Goal: Entertainment & Leisure: Consume media (video, audio)

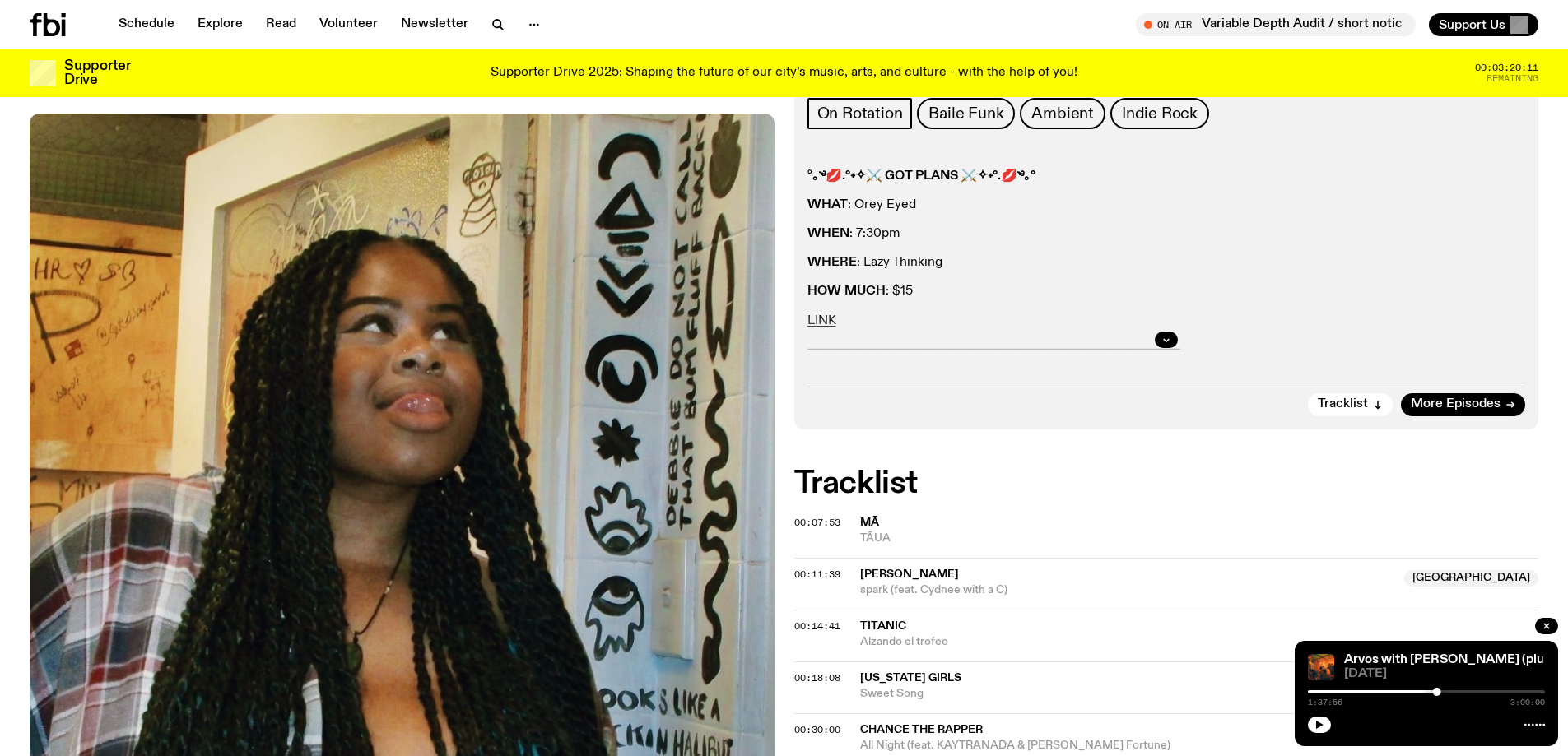
scroll to position [343, 0]
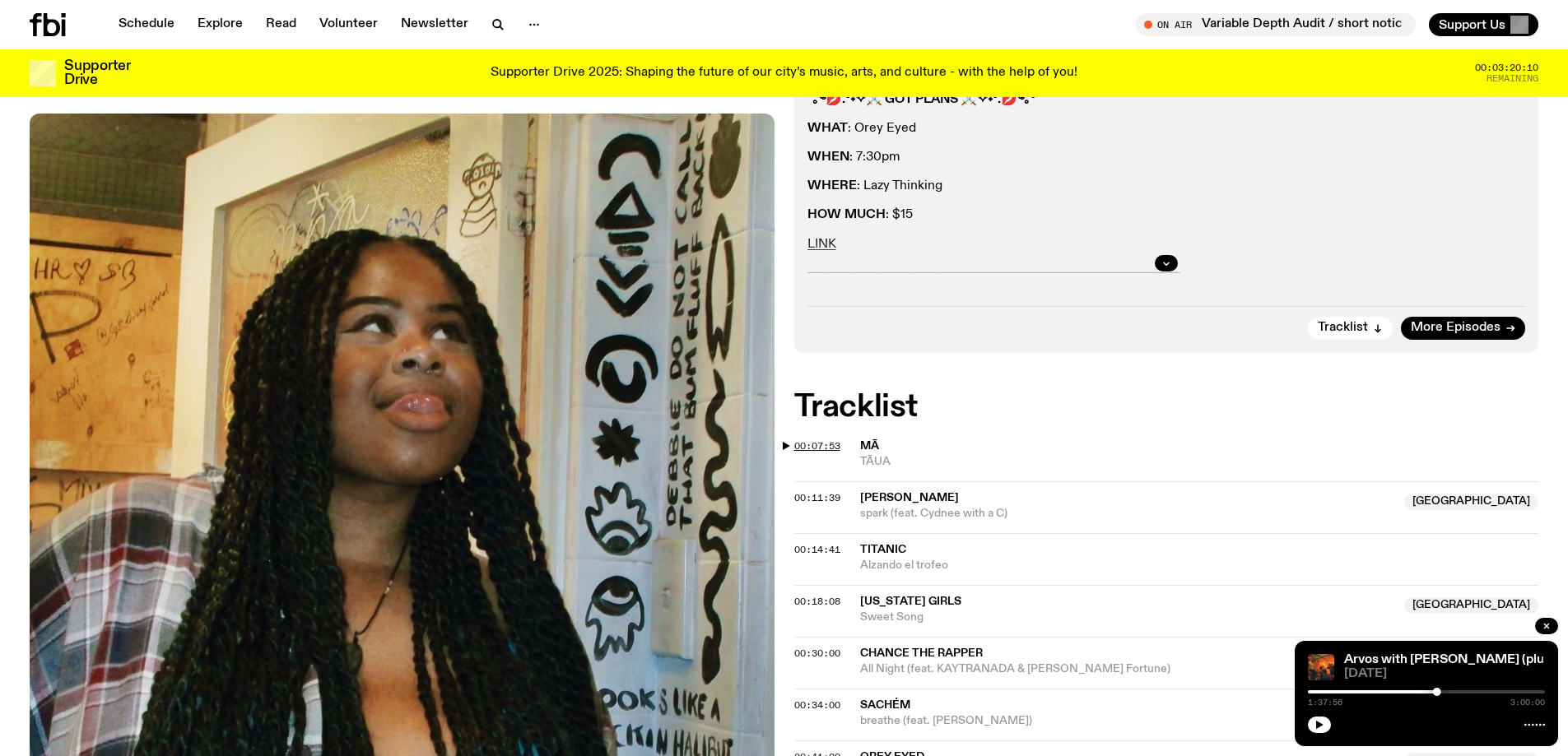
click at [800, 449] on span "00:07:53" at bounding box center [817, 446] width 46 height 13
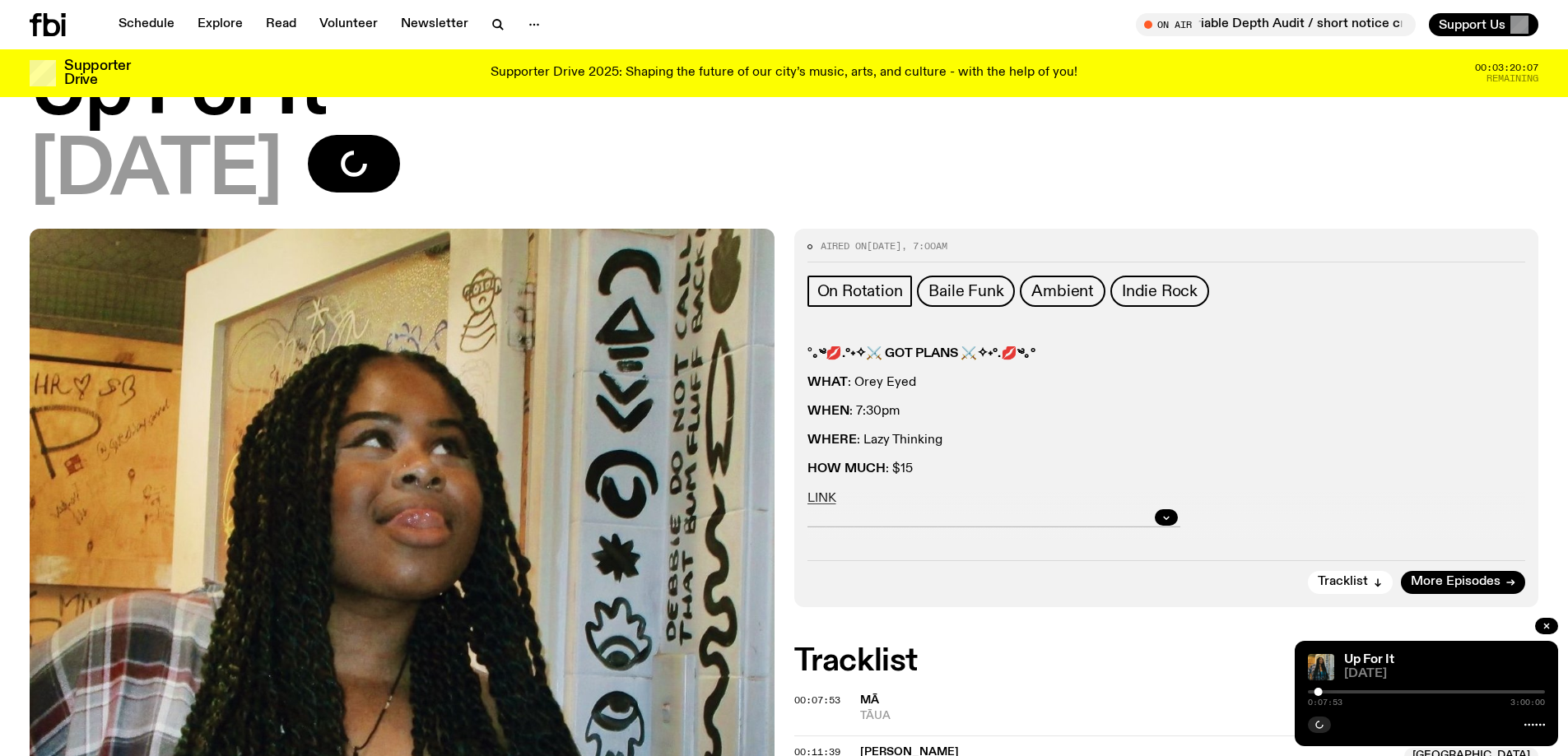
scroll to position [261, 0]
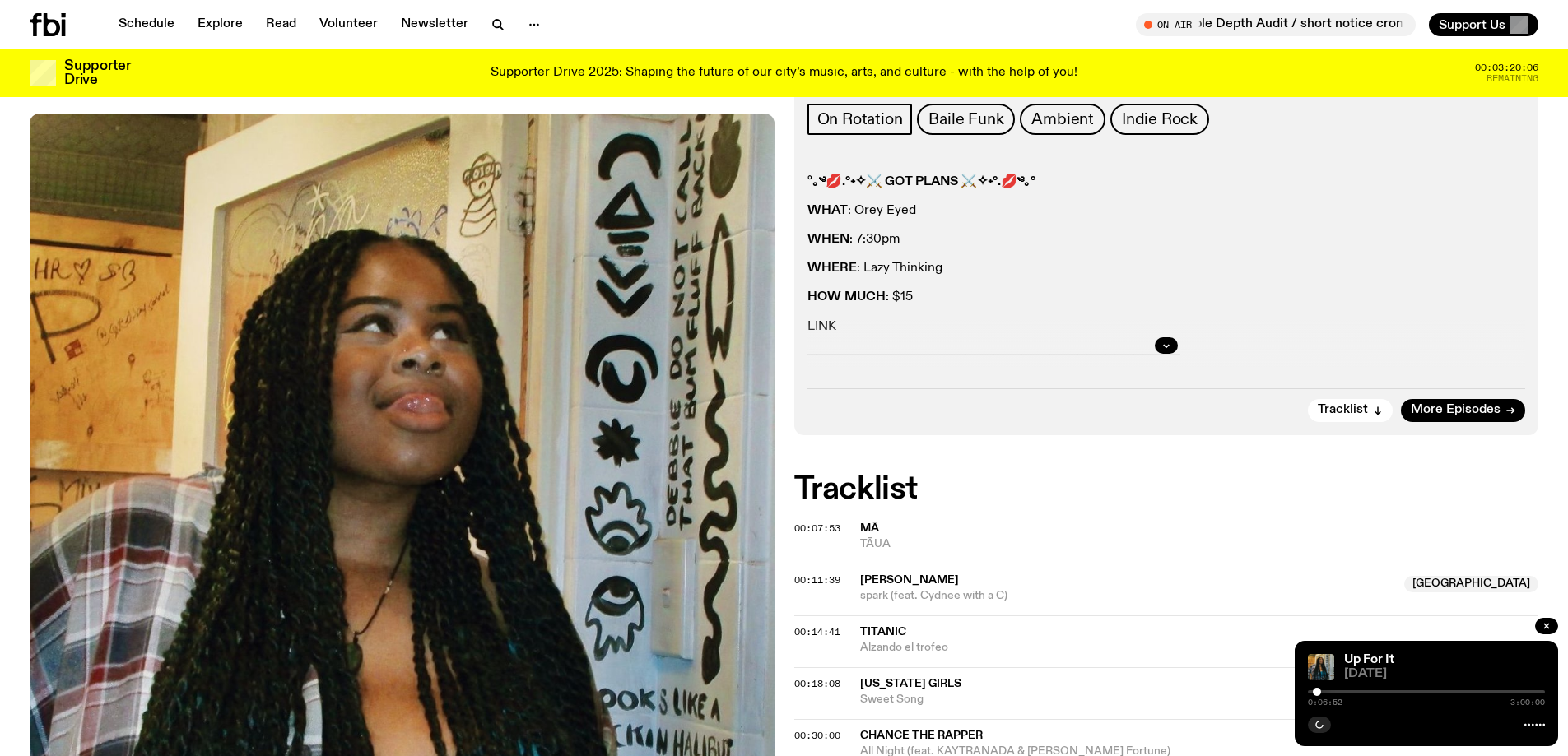
drag, startPoint x: 1321, startPoint y: 694, endPoint x: 1298, endPoint y: 695, distance: 23.0
click at [1313, 694] on div at bounding box center [1316, 692] width 8 height 8
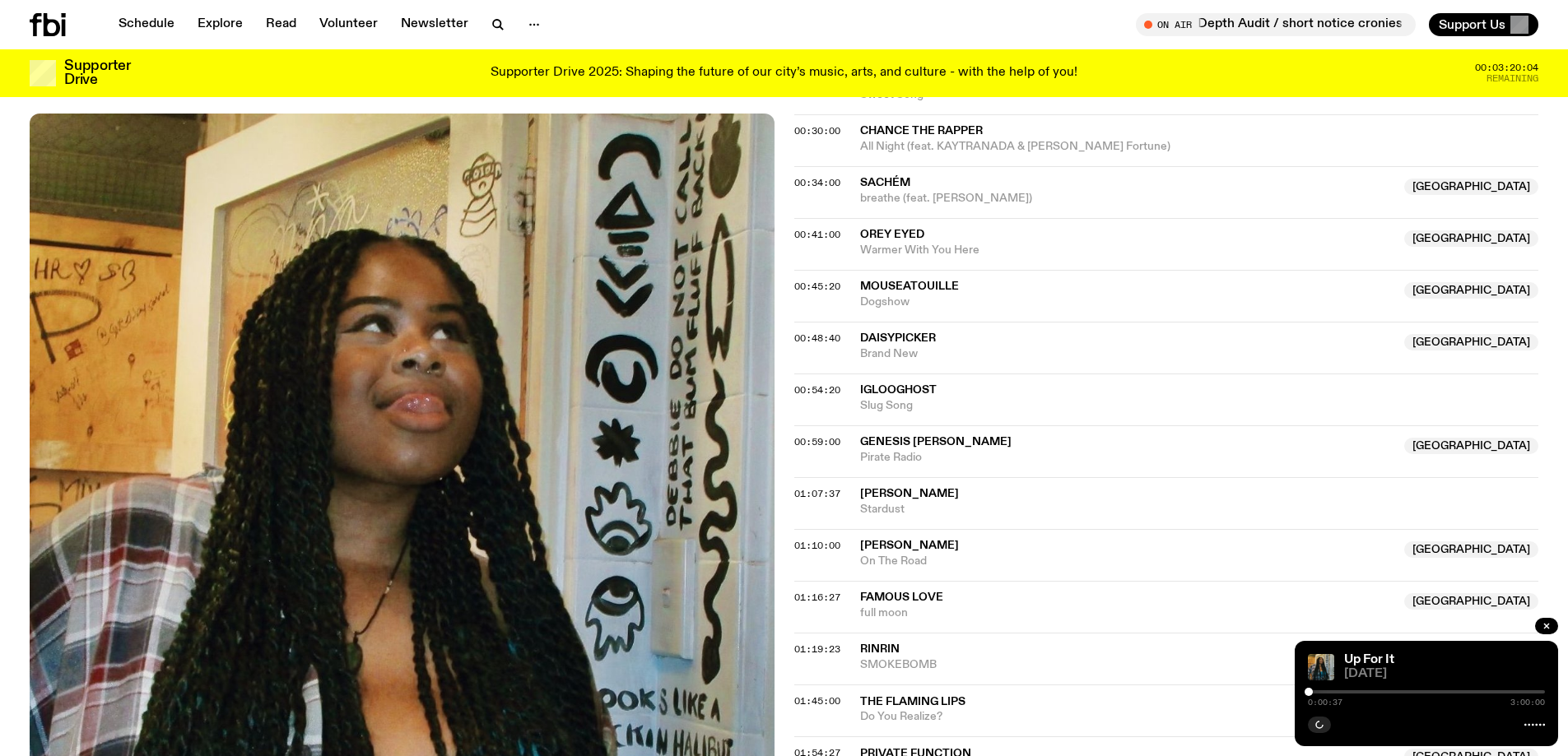
scroll to position [918, 0]
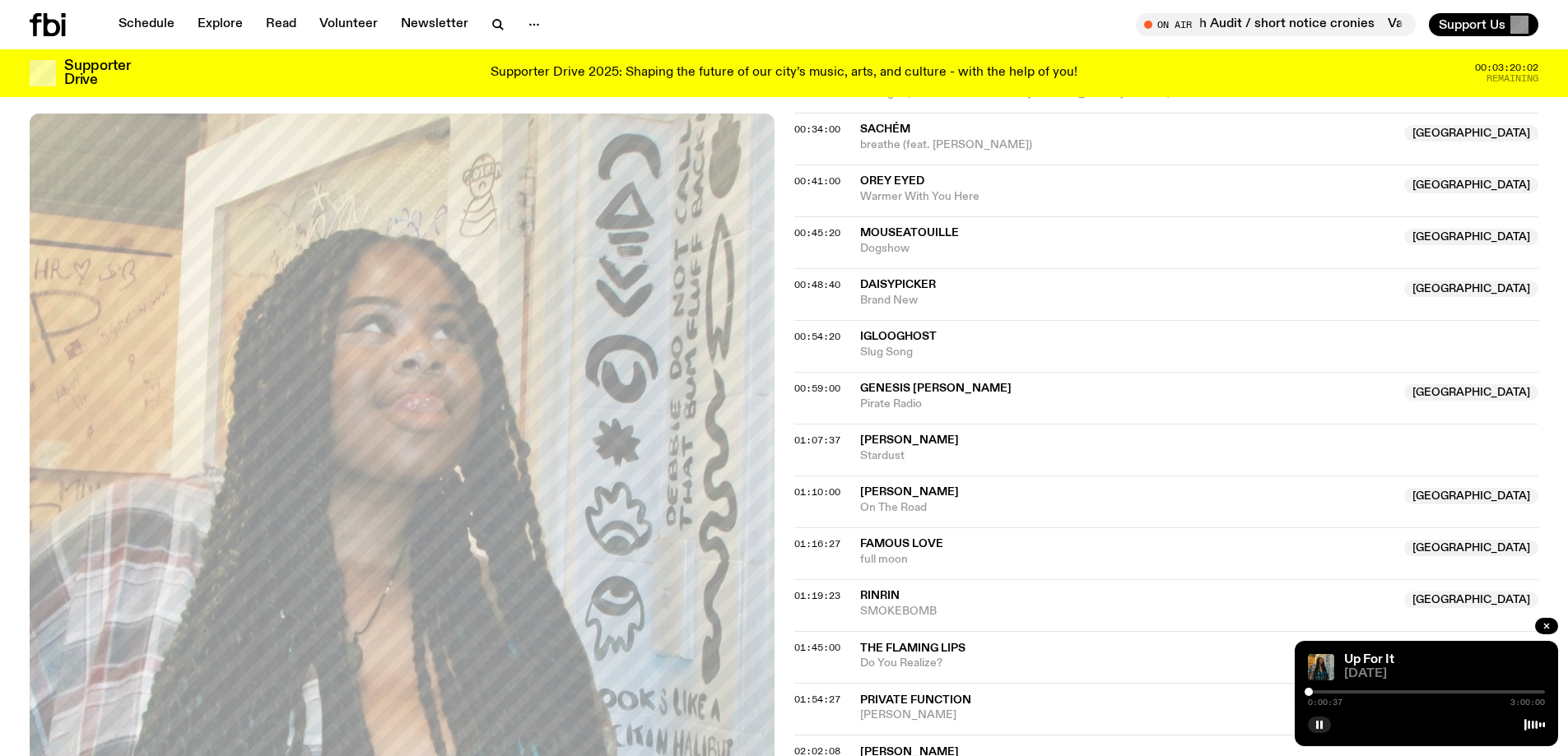
click at [1308, 692] on div at bounding box center [1308, 692] width 8 height 8
click at [1309, 692] on div at bounding box center [1308, 692] width 8 height 8
click at [1311, 692] on div at bounding box center [1309, 692] width 8 height 8
click at [1312, 692] on div at bounding box center [1312, 692] width 8 height 8
click at [1311, 692] on div at bounding box center [1312, 692] width 8 height 8
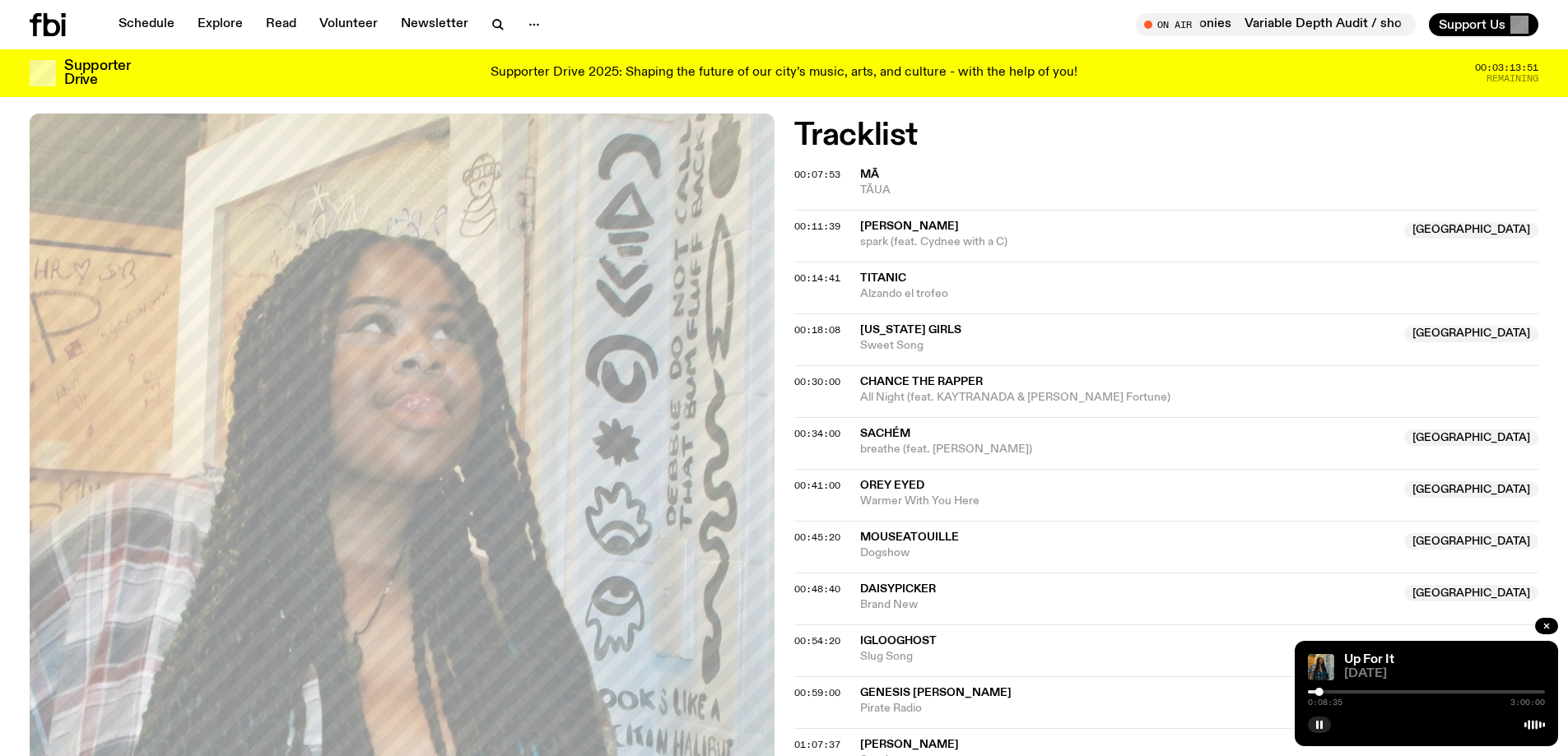
scroll to position [771, 0]
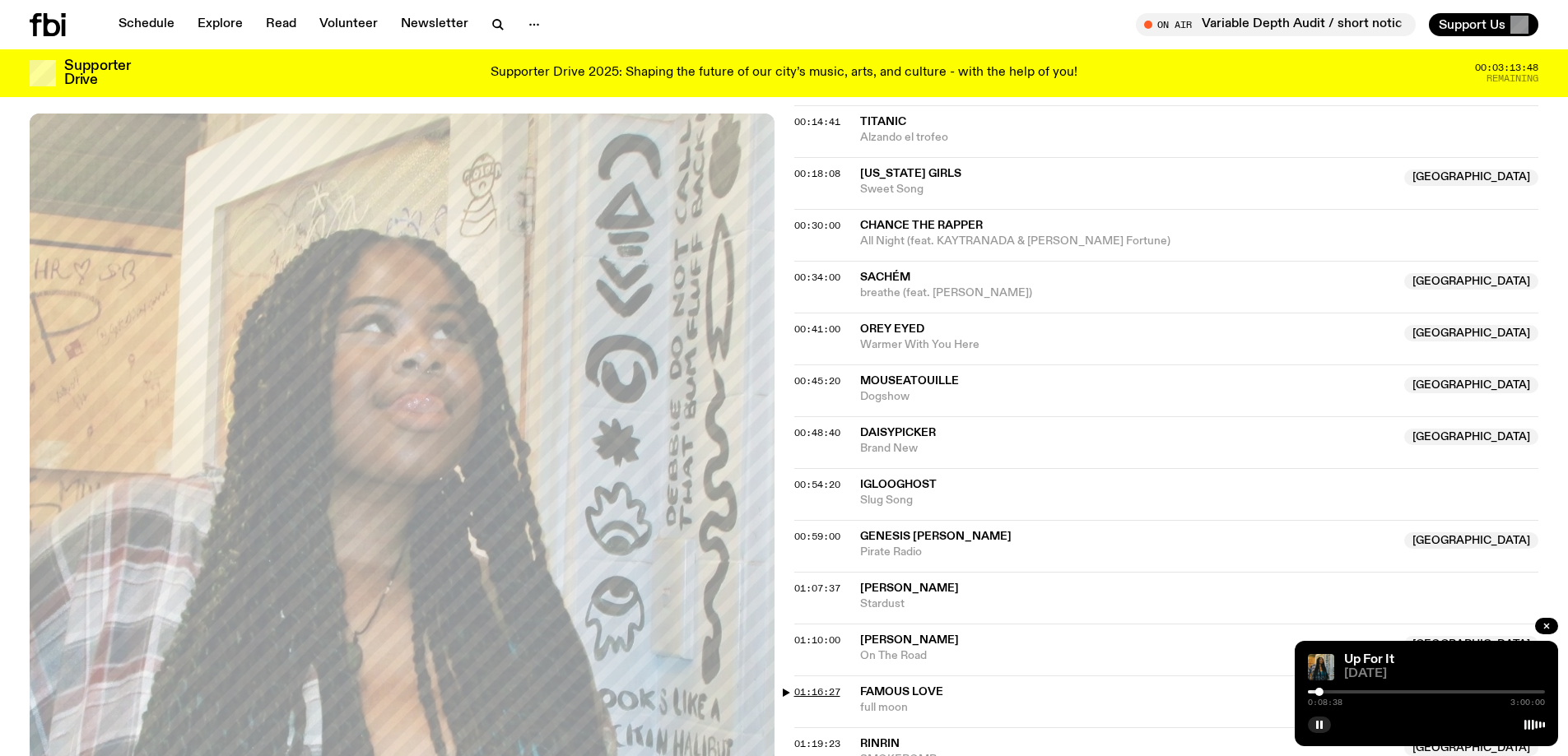
click at [826, 691] on span "01:16:27" at bounding box center [817, 692] width 46 height 13
click at [1406, 688] on div at bounding box center [1407, 692] width 8 height 8
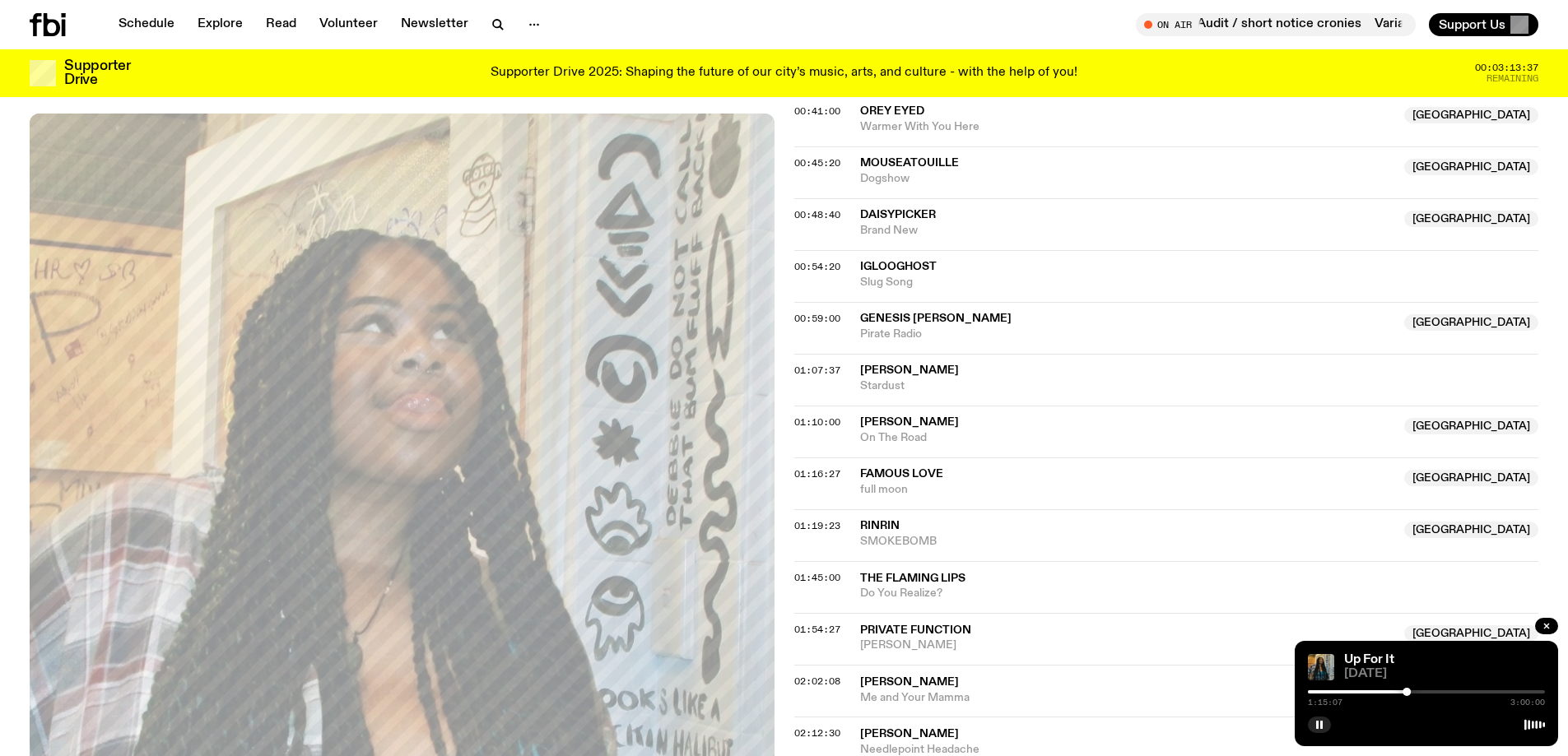
scroll to position [1017, 0]
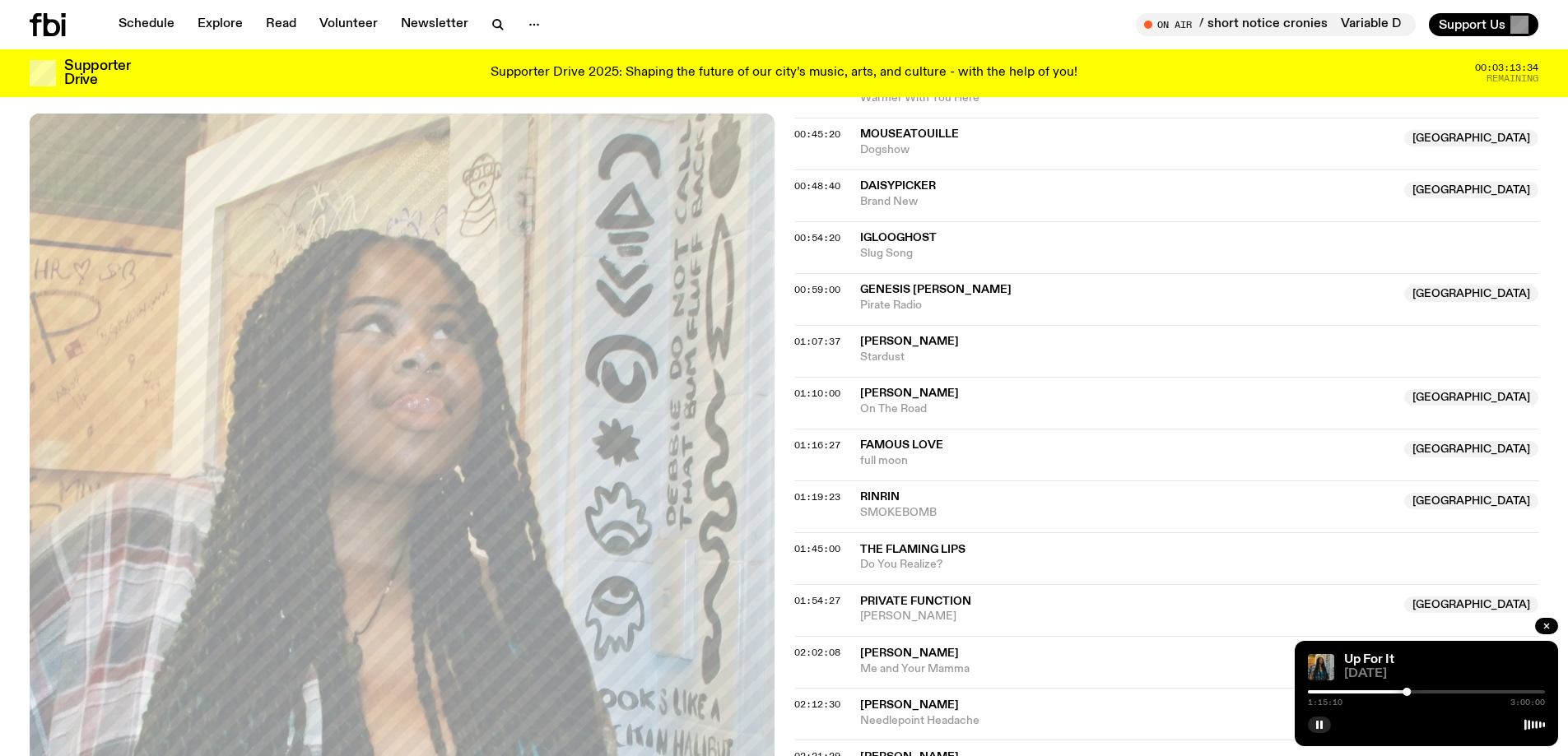
drag, startPoint x: 857, startPoint y: 392, endPoint x: 957, endPoint y: 395, distance: 100.0
click at [957, 395] on div "01:10:00 Dylan Atlantis [GEOGRAPHIC_DATA] On The [GEOGRAPHIC_DATA]" at bounding box center [1166, 403] width 745 height 51
click at [1407, 693] on div at bounding box center [1407, 692] width 8 height 8
click at [1408, 693] on div at bounding box center [1407, 692] width 8 height 8
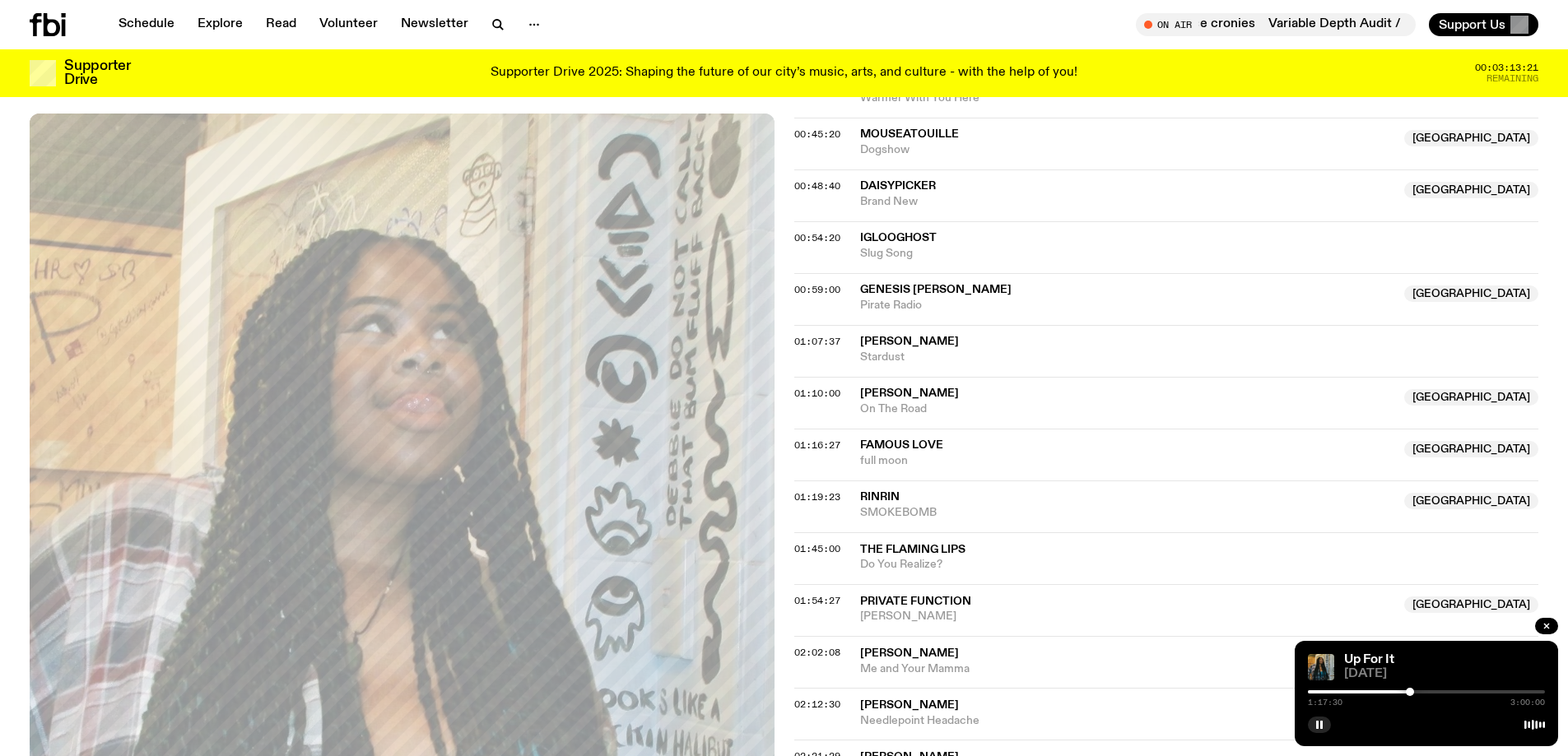
click at [1410, 692] on div at bounding box center [1409, 692] width 8 height 8
click at [1411, 692] on div at bounding box center [1409, 692] width 8 height 8
click at [1412, 692] on div at bounding box center [1410, 692] width 8 height 8
click at [1412, 689] on div at bounding box center [1412, 692] width 8 height 8
click at [1414, 691] on div at bounding box center [1412, 692] width 8 height 8
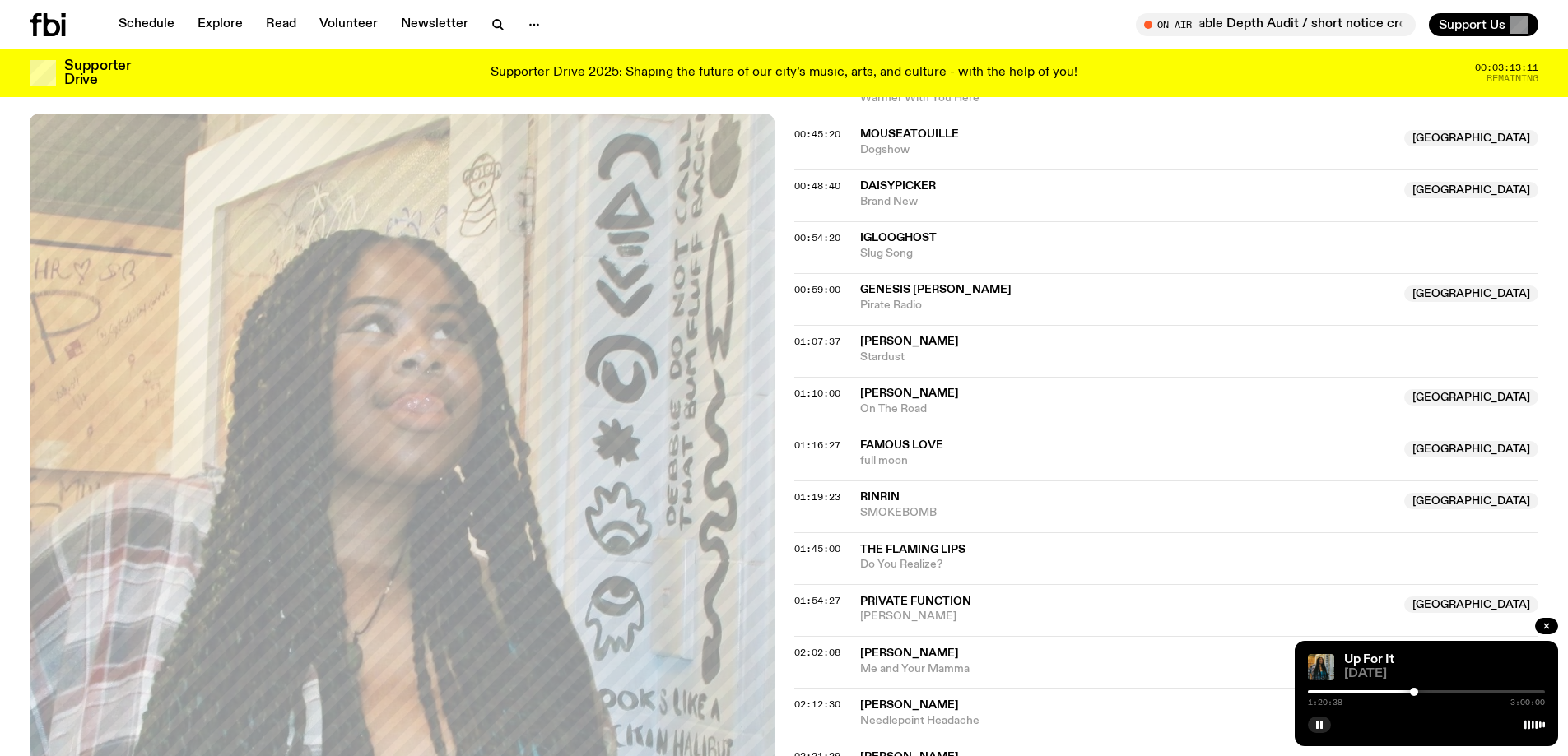
click at [1420, 692] on div at bounding box center [1427, 692] width 237 height 4
click at [1417, 693] on div at bounding box center [1419, 692] width 8 height 8
click at [1417, 693] on div at bounding box center [1417, 692] width 8 height 8
click at [1415, 693] on div at bounding box center [1416, 692] width 8 height 8
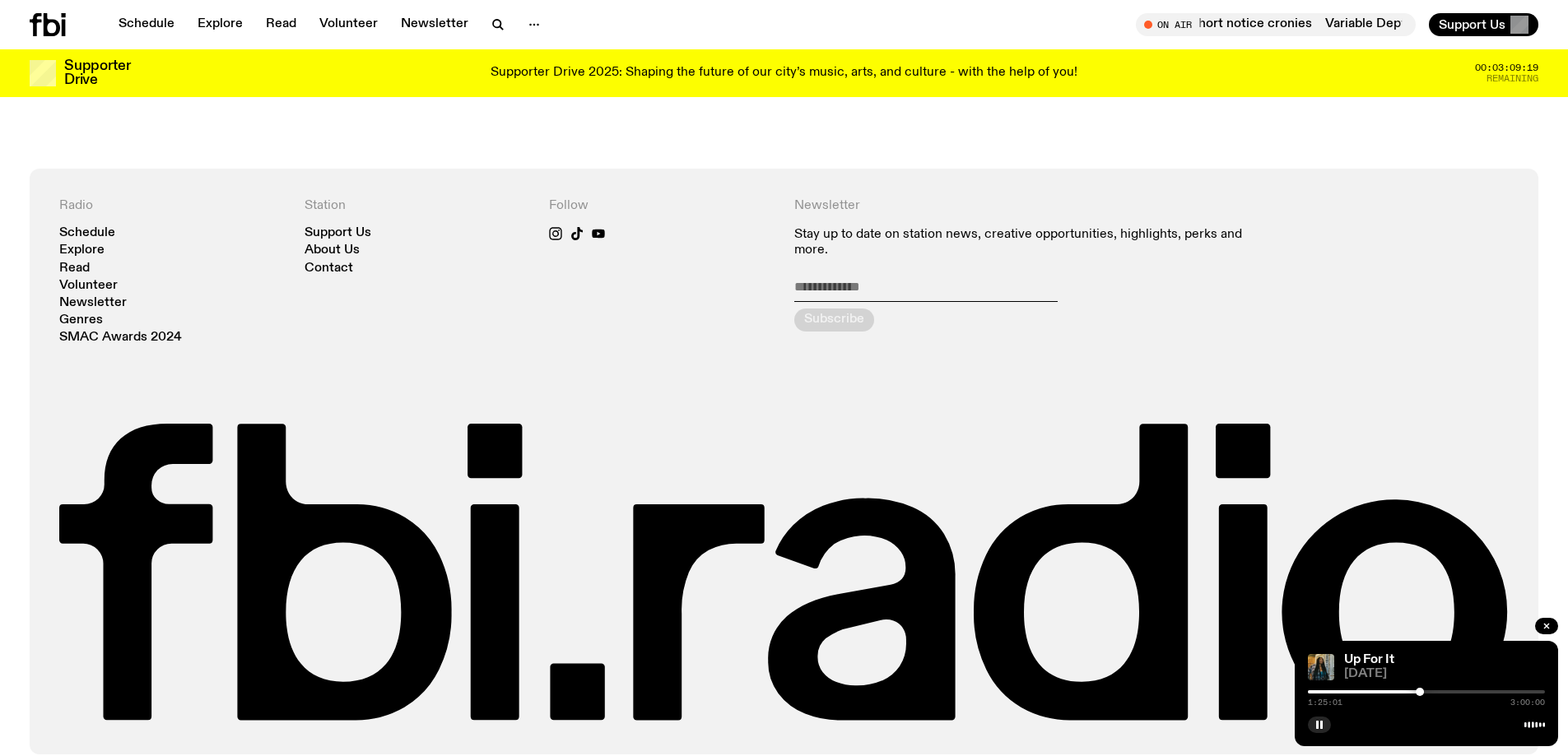
scroll to position [2252, 0]
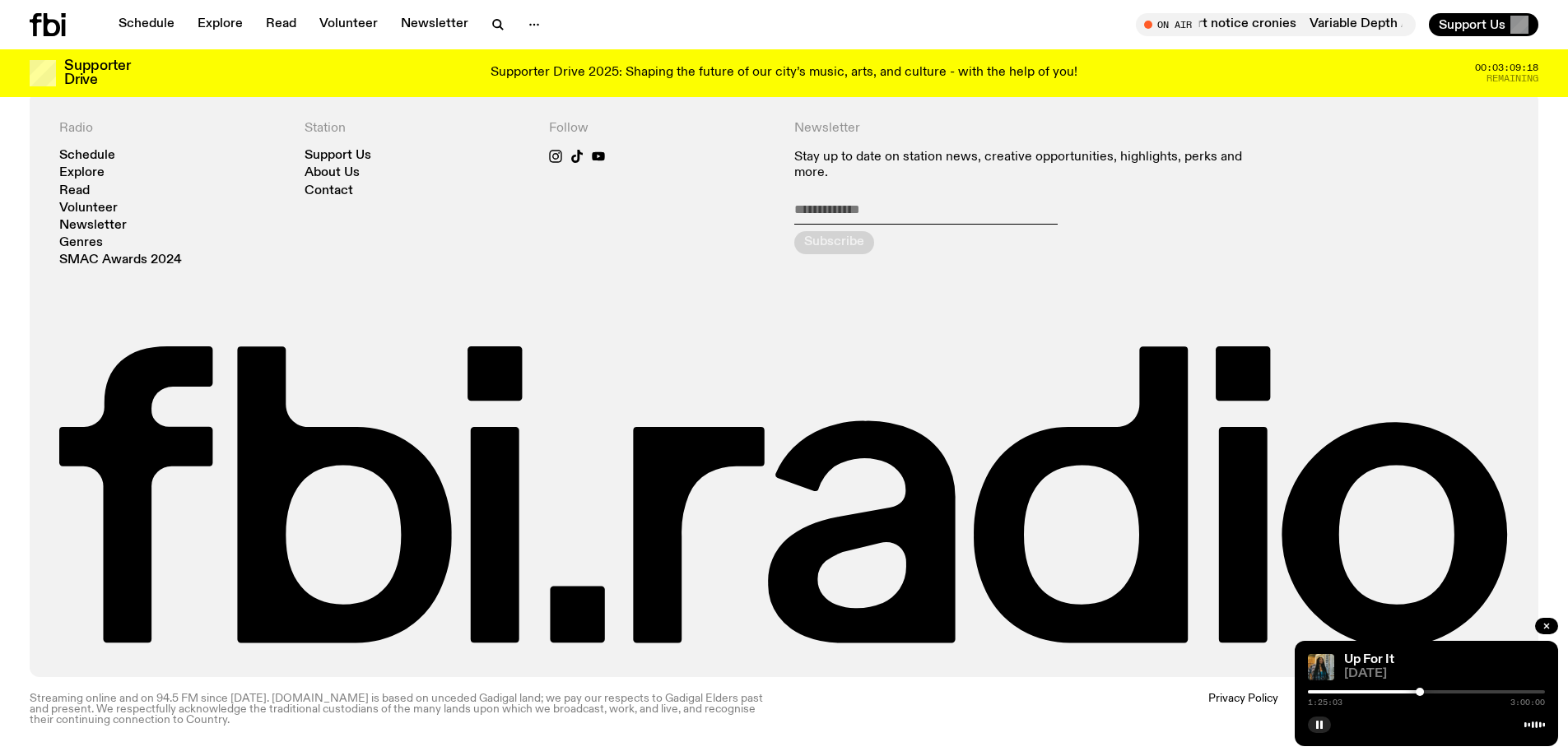
click at [33, 28] on icon at bounding box center [47, 24] width 36 height 23
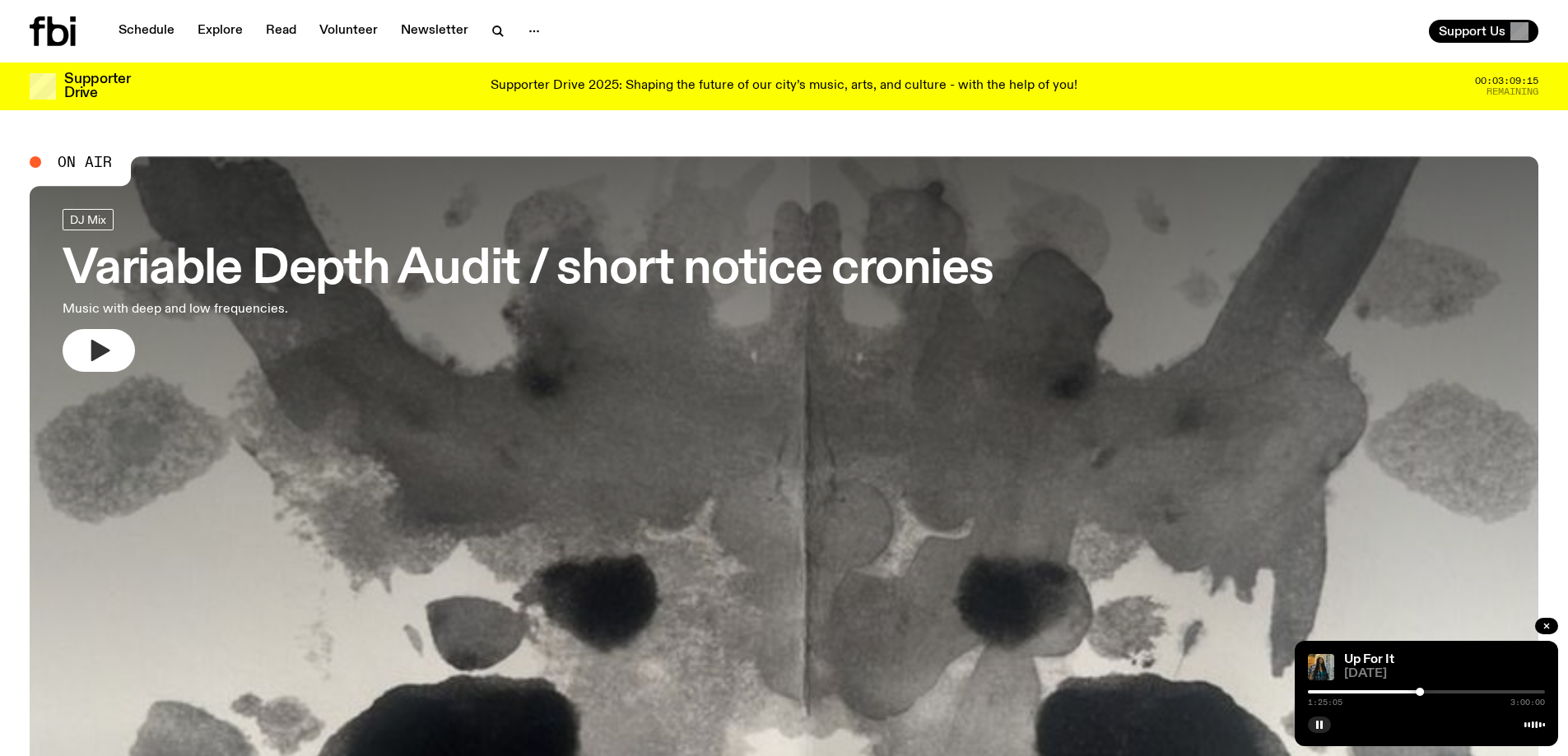
click at [74, 357] on button "button" at bounding box center [98, 350] width 73 height 43
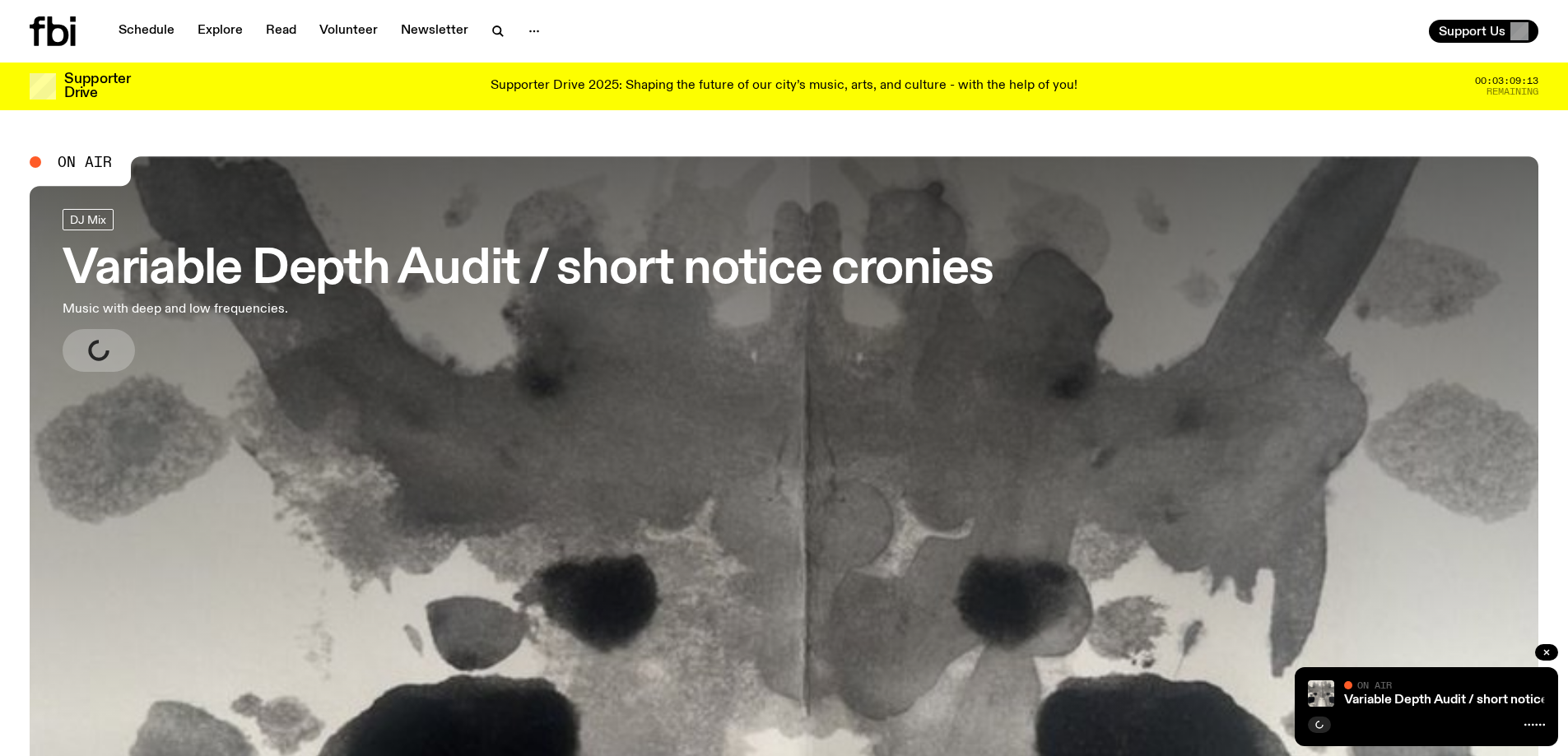
click at [240, 256] on h3 "Variable Depth Audit / short notice cronies" at bounding box center [528, 270] width 931 height 46
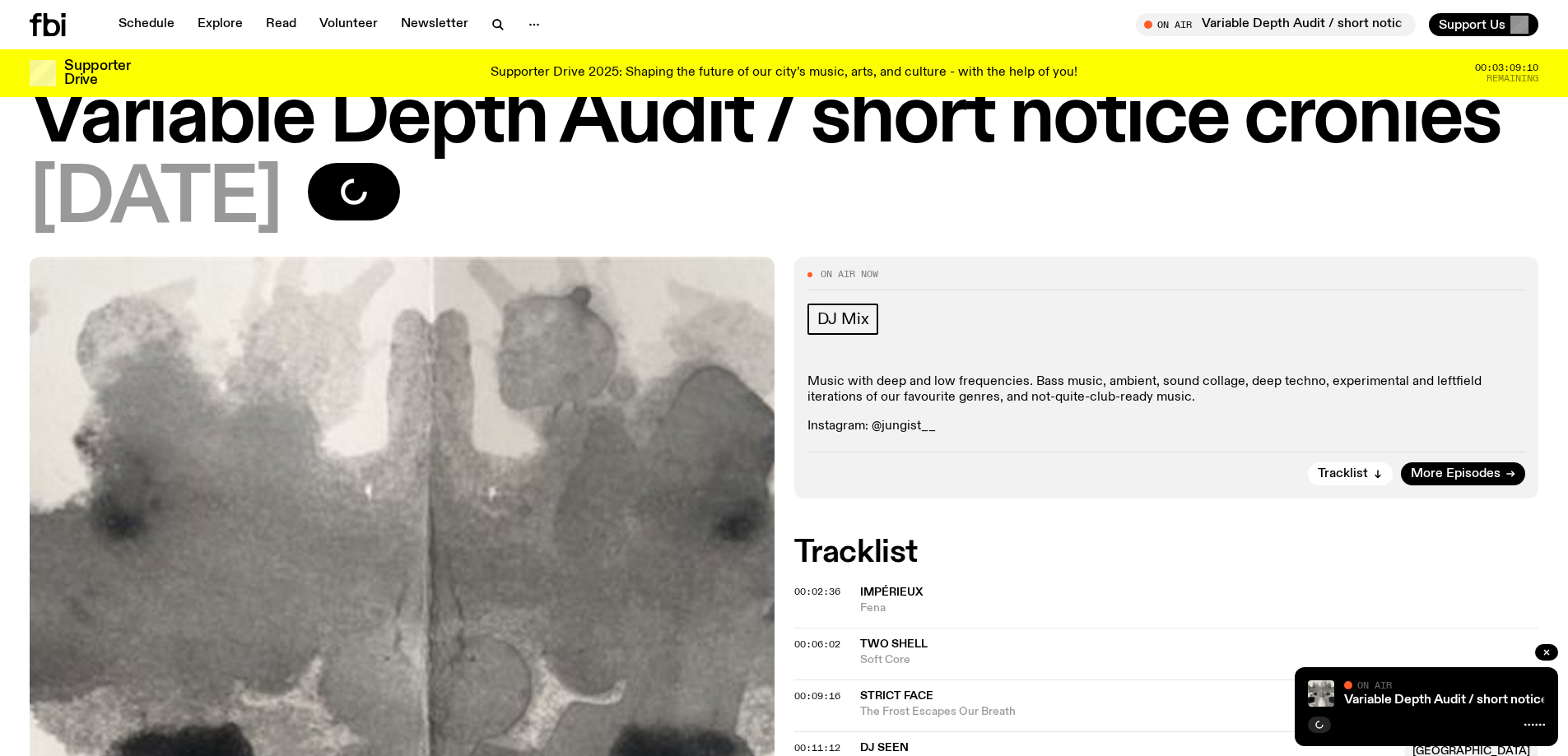
scroll to position [161, 0]
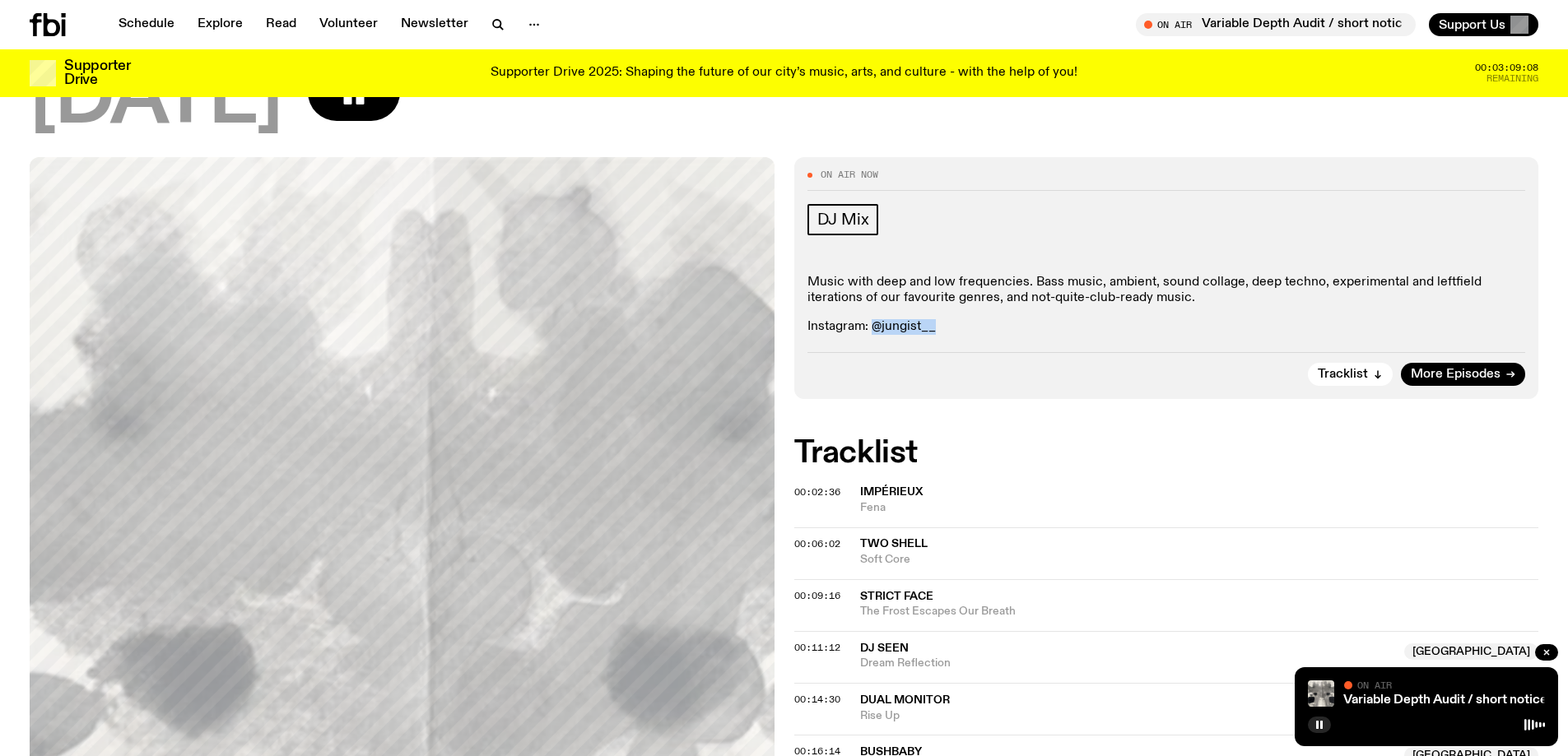
drag, startPoint x: 912, startPoint y: 328, endPoint x: 876, endPoint y: 329, distance: 36.0
click at [876, 329] on p "Instagram: @jungist__" at bounding box center [1166, 327] width 719 height 16
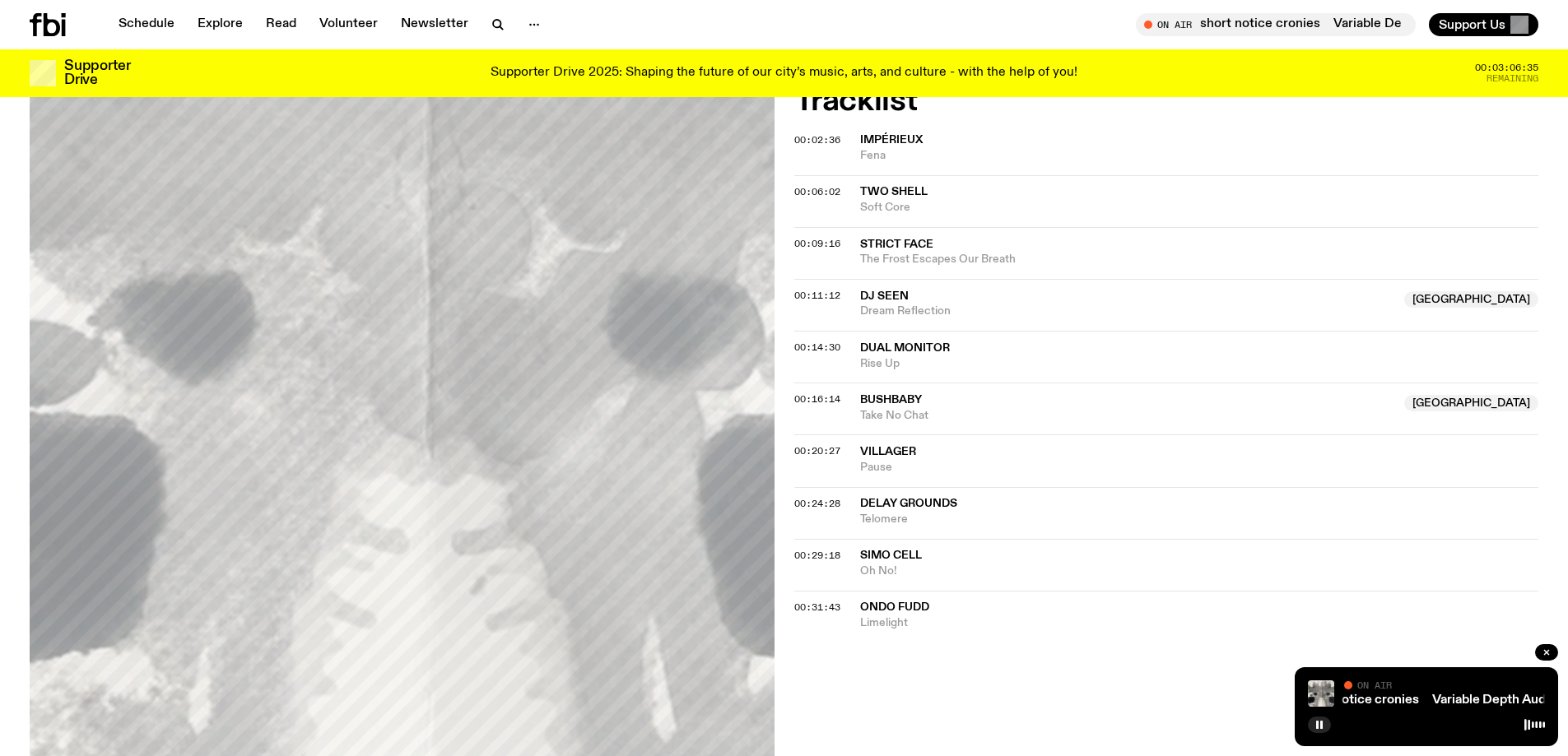
scroll to position [483, 0]
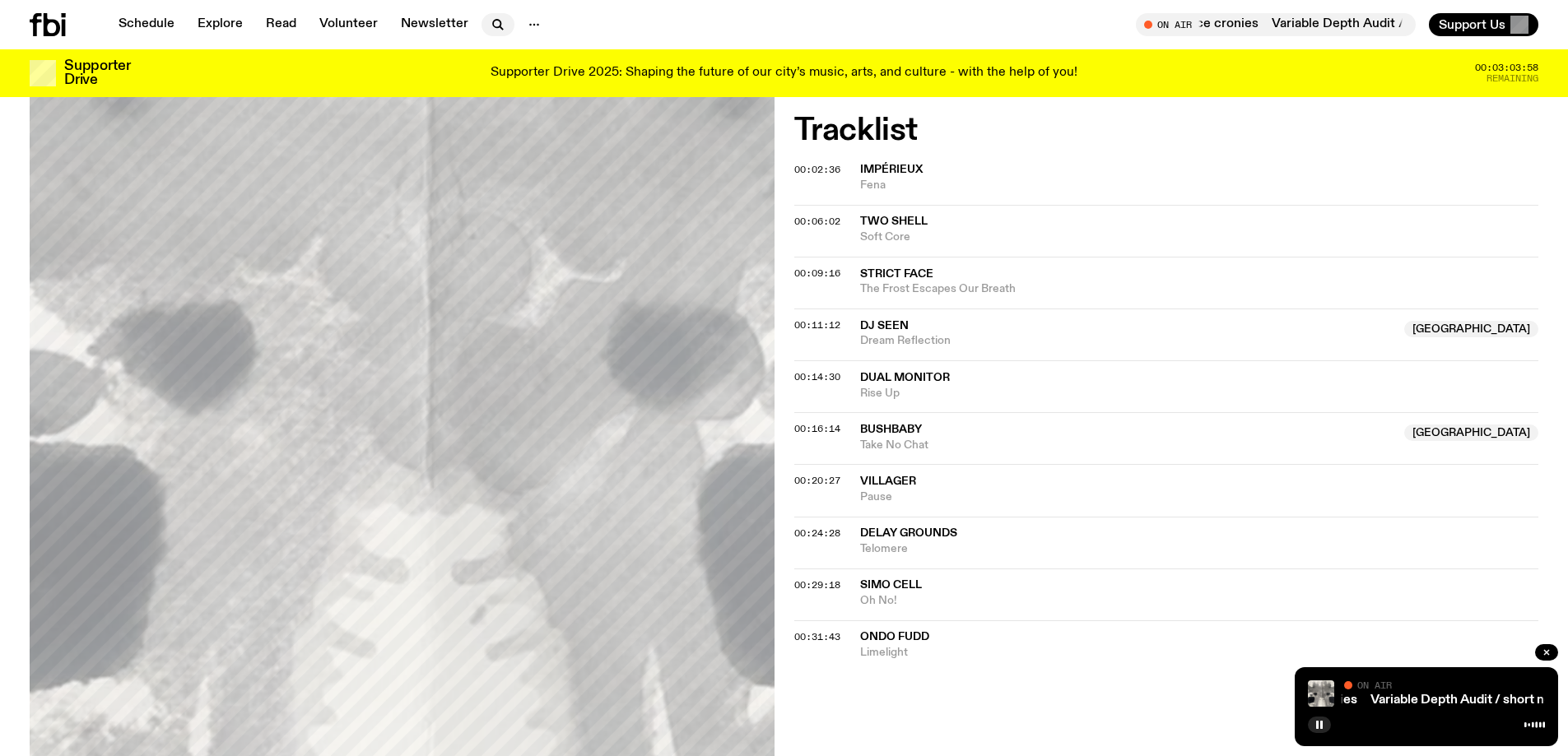
click at [489, 25] on icon "button" at bounding box center [498, 25] width 20 height 20
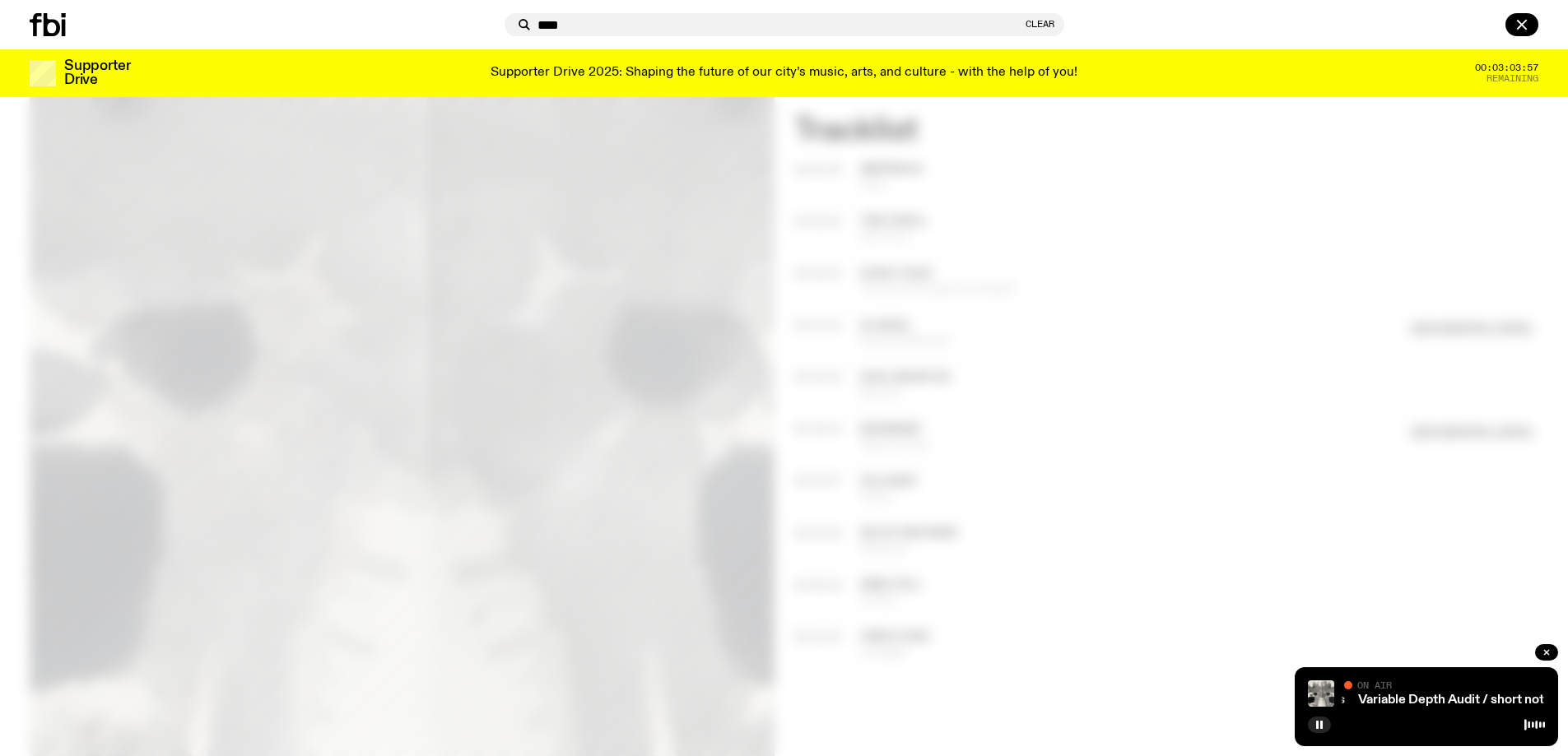
type input "****"
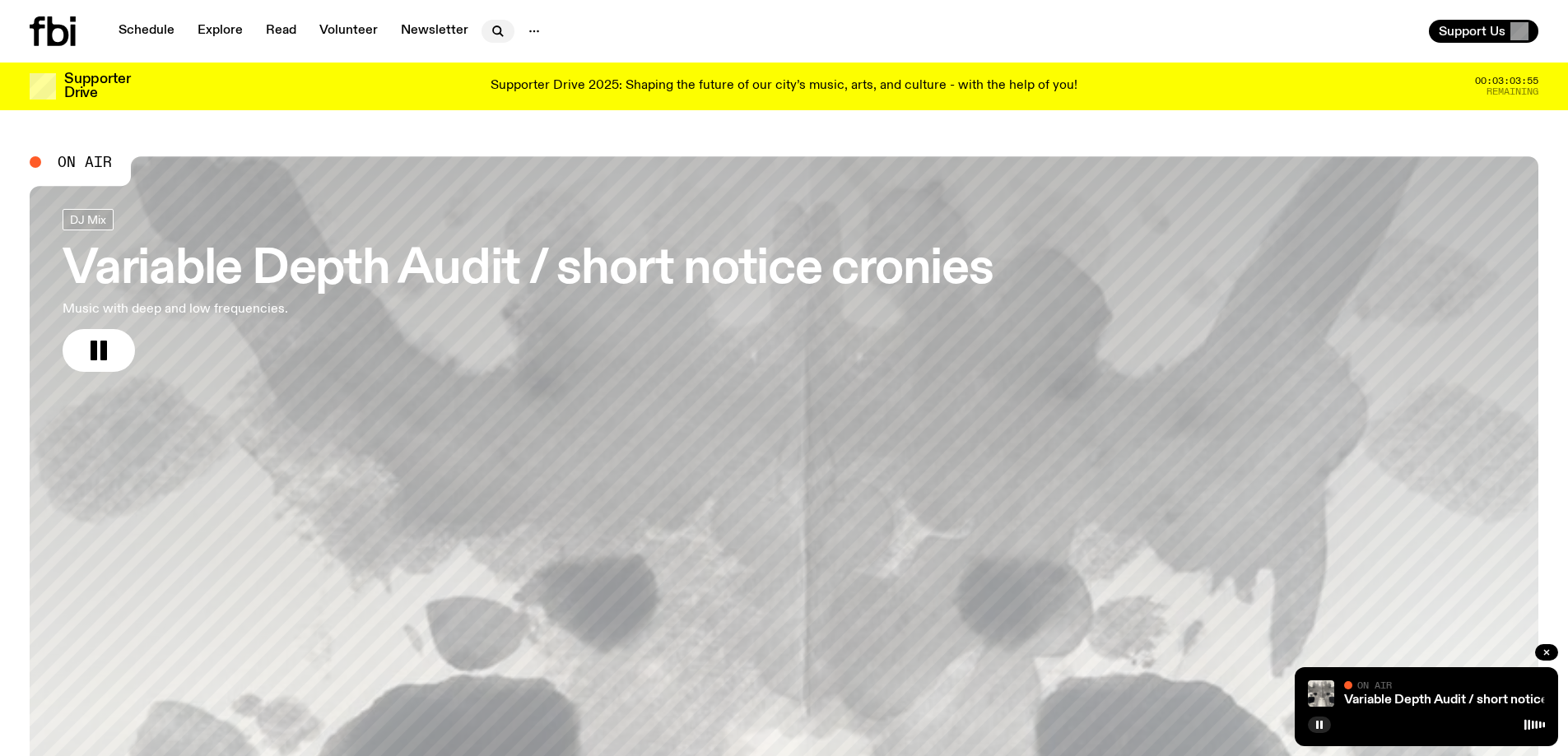
click at [488, 31] on icon "button" at bounding box center [498, 31] width 20 height 20
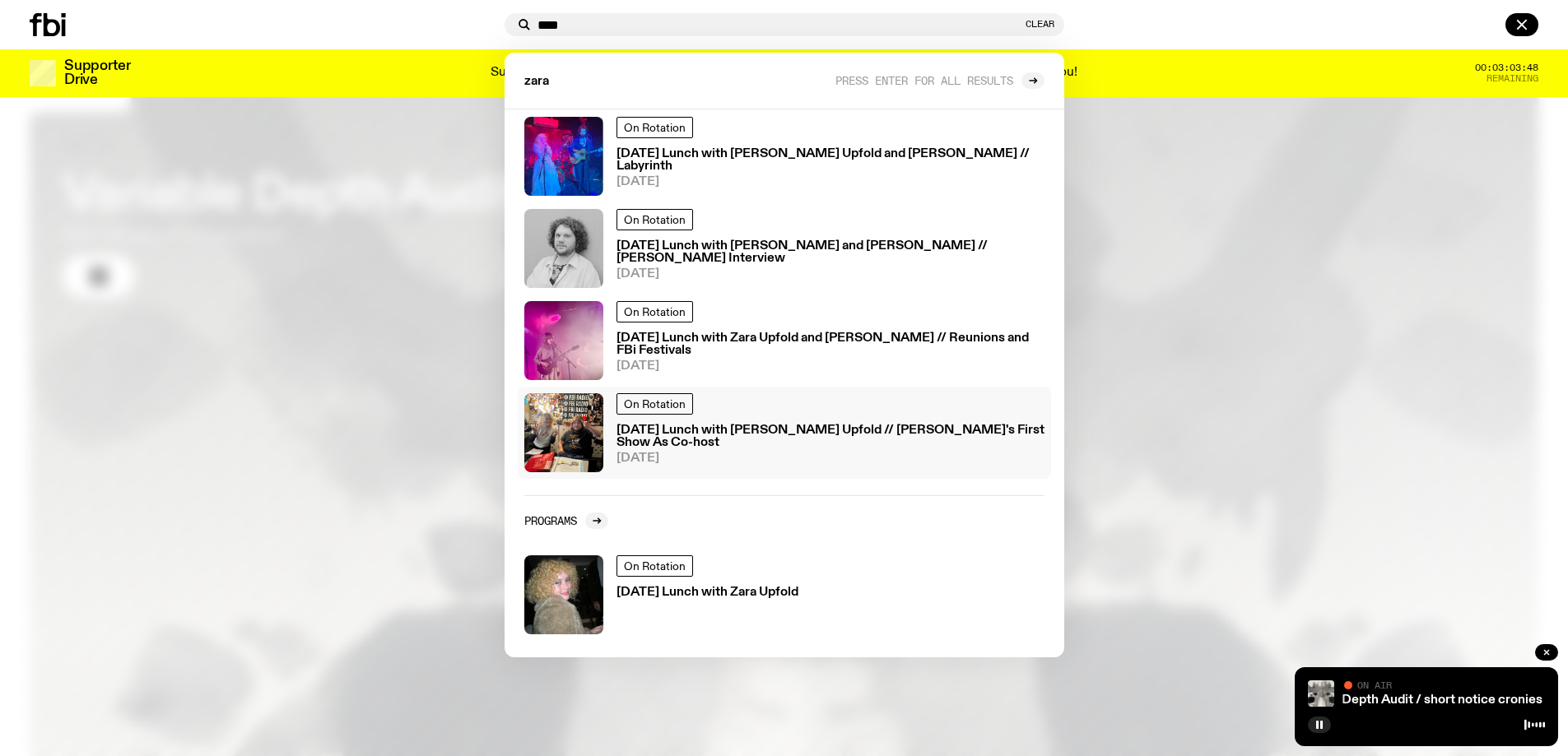
scroll to position [160, 0]
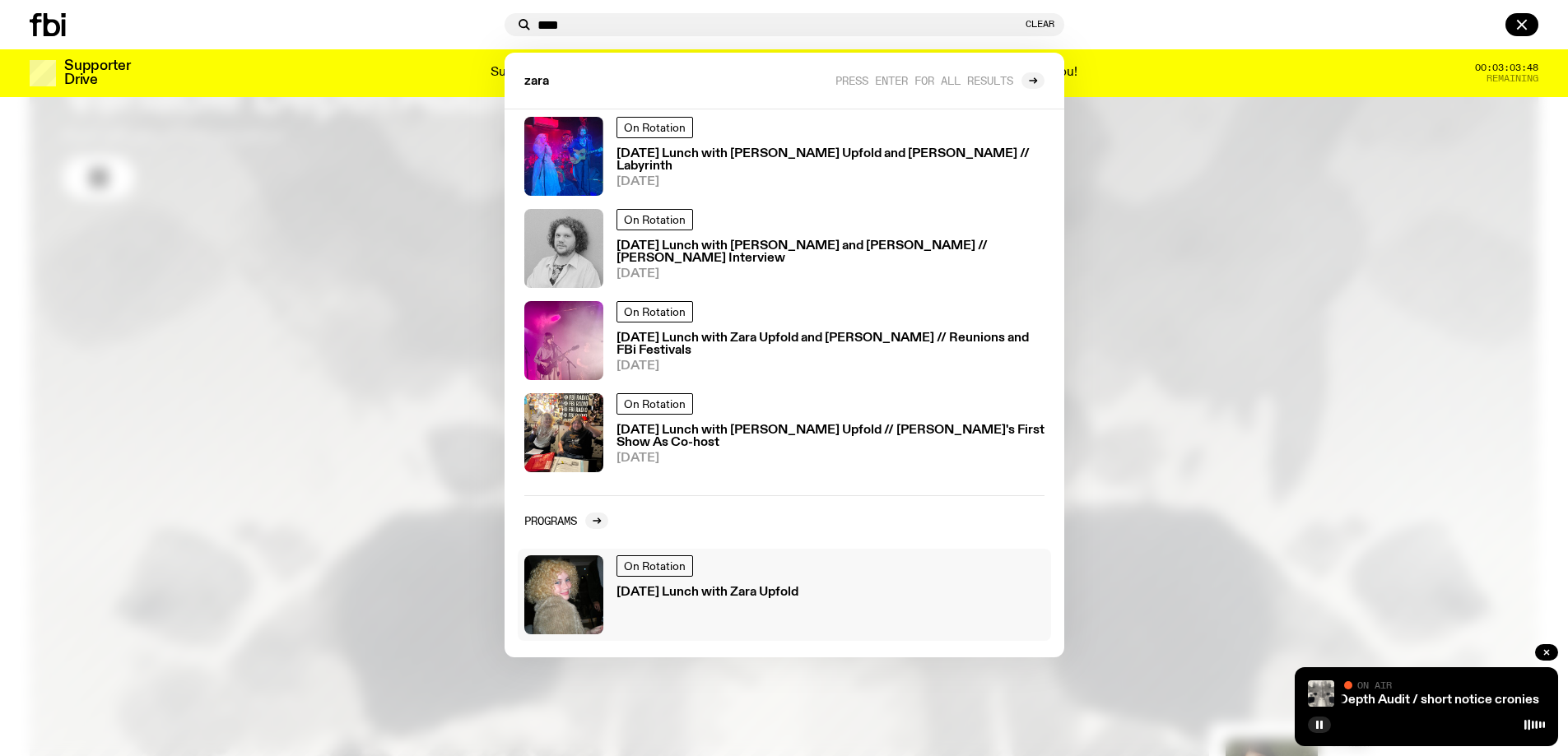
type input "****"
click at [685, 602] on div "On Rotation [DATE] Lunch with Zara Upfold" at bounding box center [708, 595] width 182 height 79
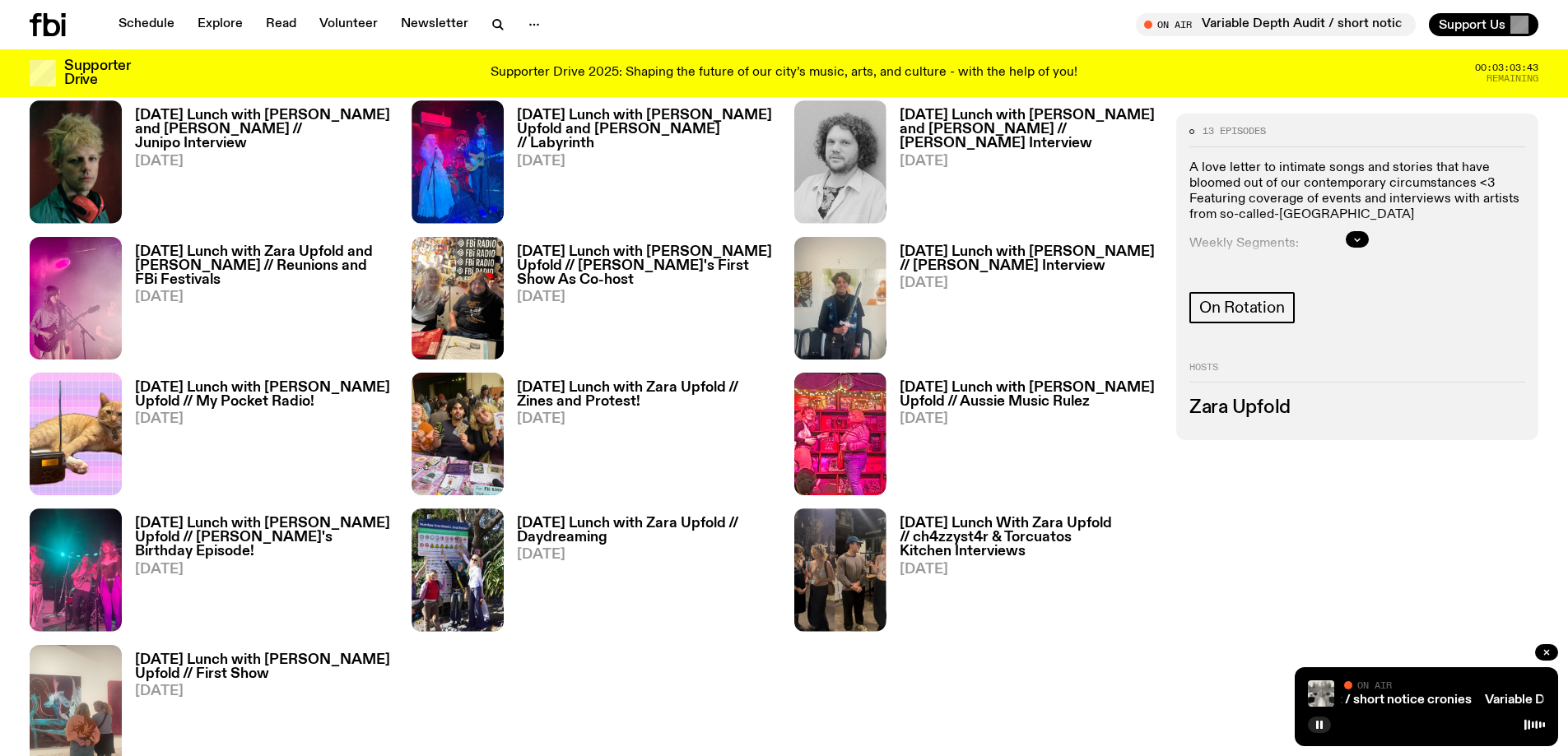
scroll to position [1056, 0]
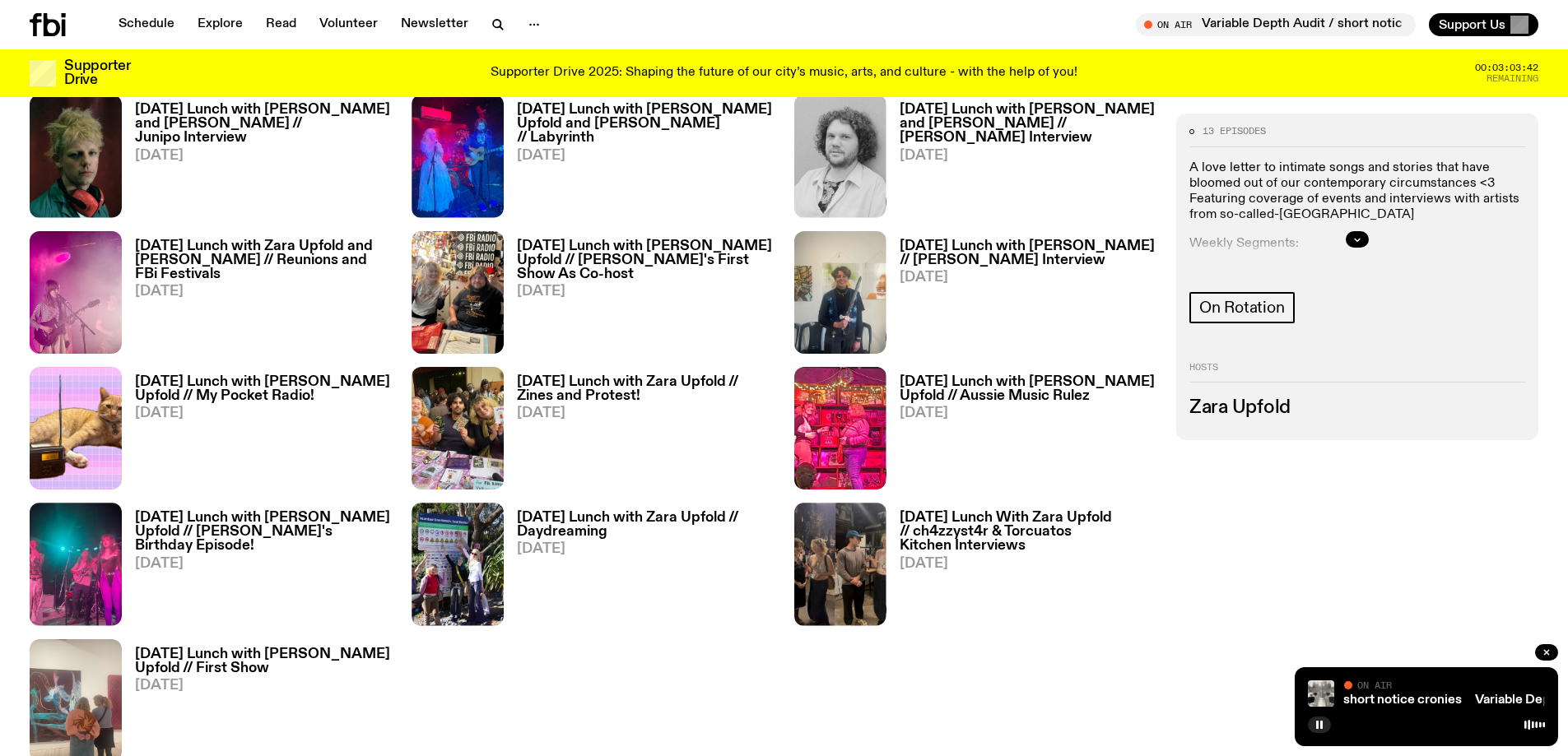
click at [235, 116] on h3 "[DATE] Lunch with [PERSON_NAME] and [PERSON_NAME] // Junipo Interview" at bounding box center [263, 124] width 257 height 42
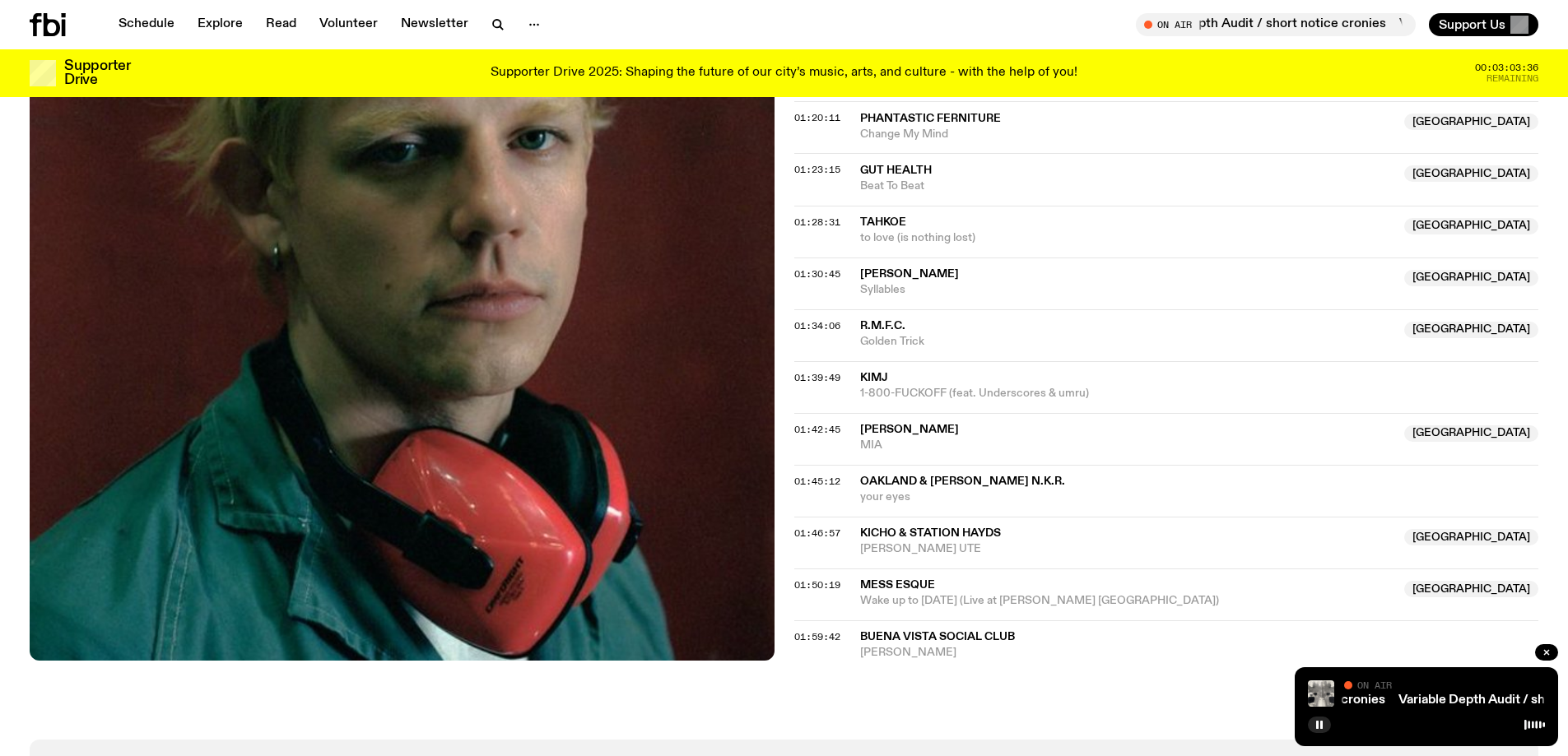
scroll to position [1707, 0]
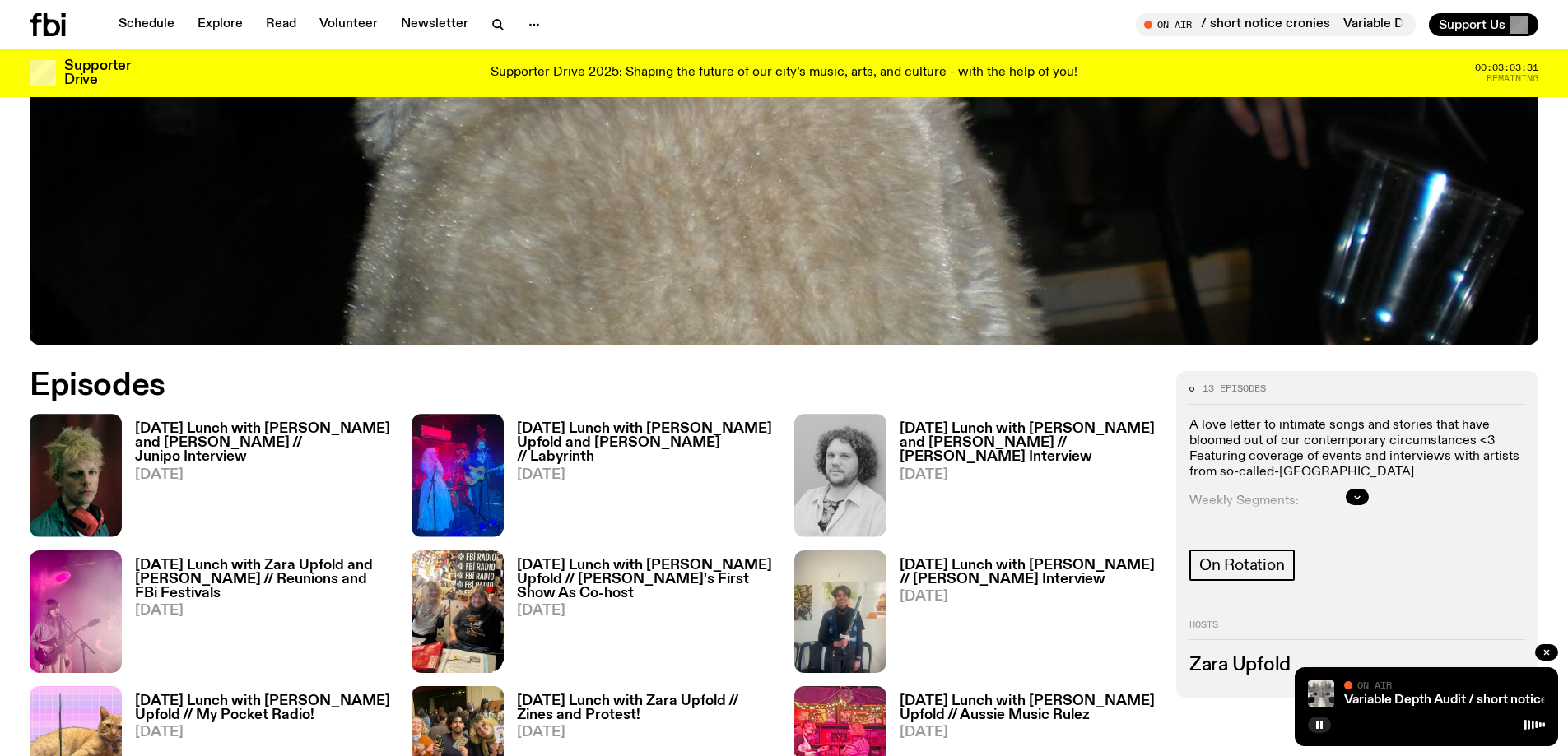
scroll to position [728, 0]
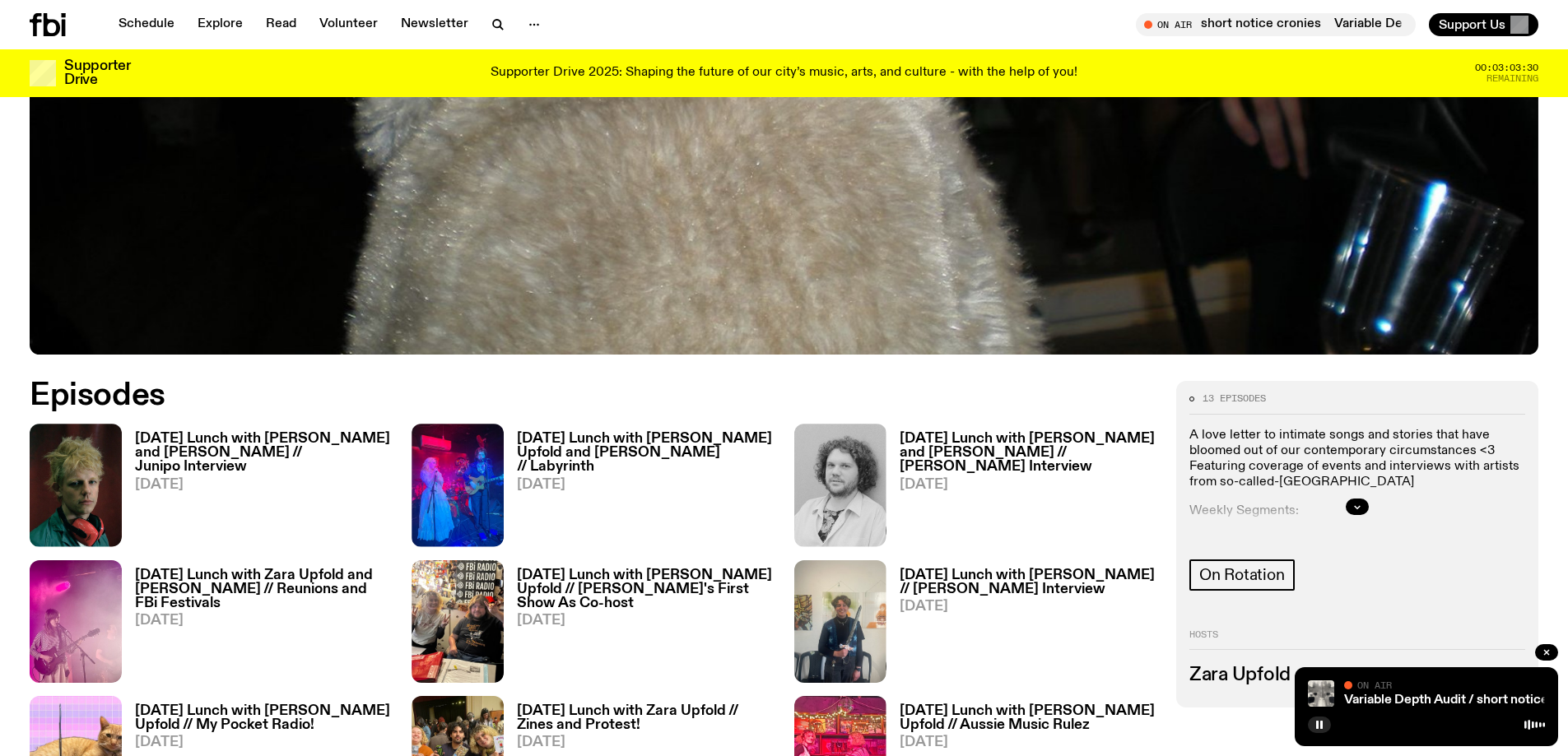
click at [572, 449] on h3 "[DATE] Lunch with [PERSON_NAME] Upfold and [PERSON_NAME] // Labyrinth" at bounding box center [645, 453] width 257 height 42
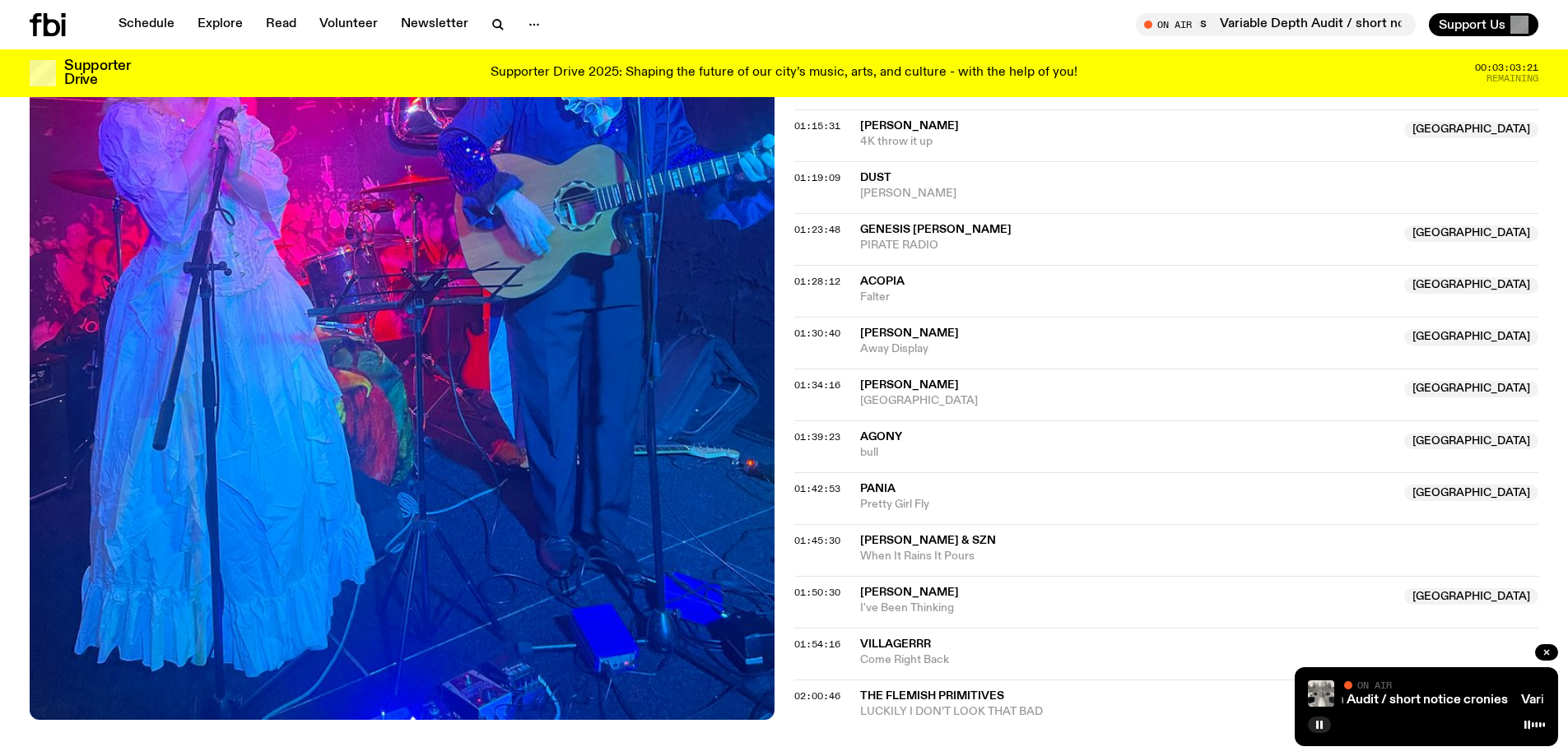
scroll to position [1697, 0]
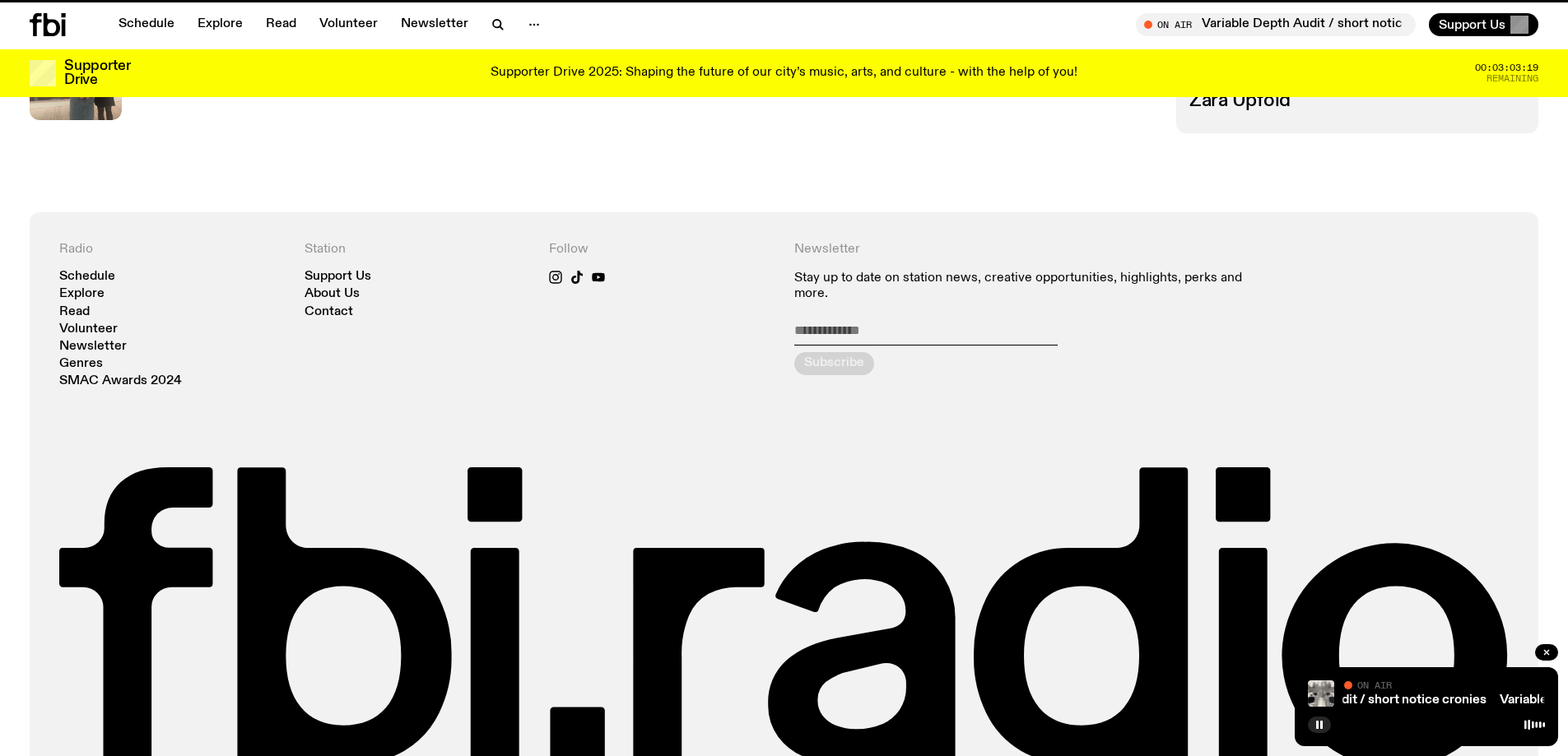
scroll to position [728, 0]
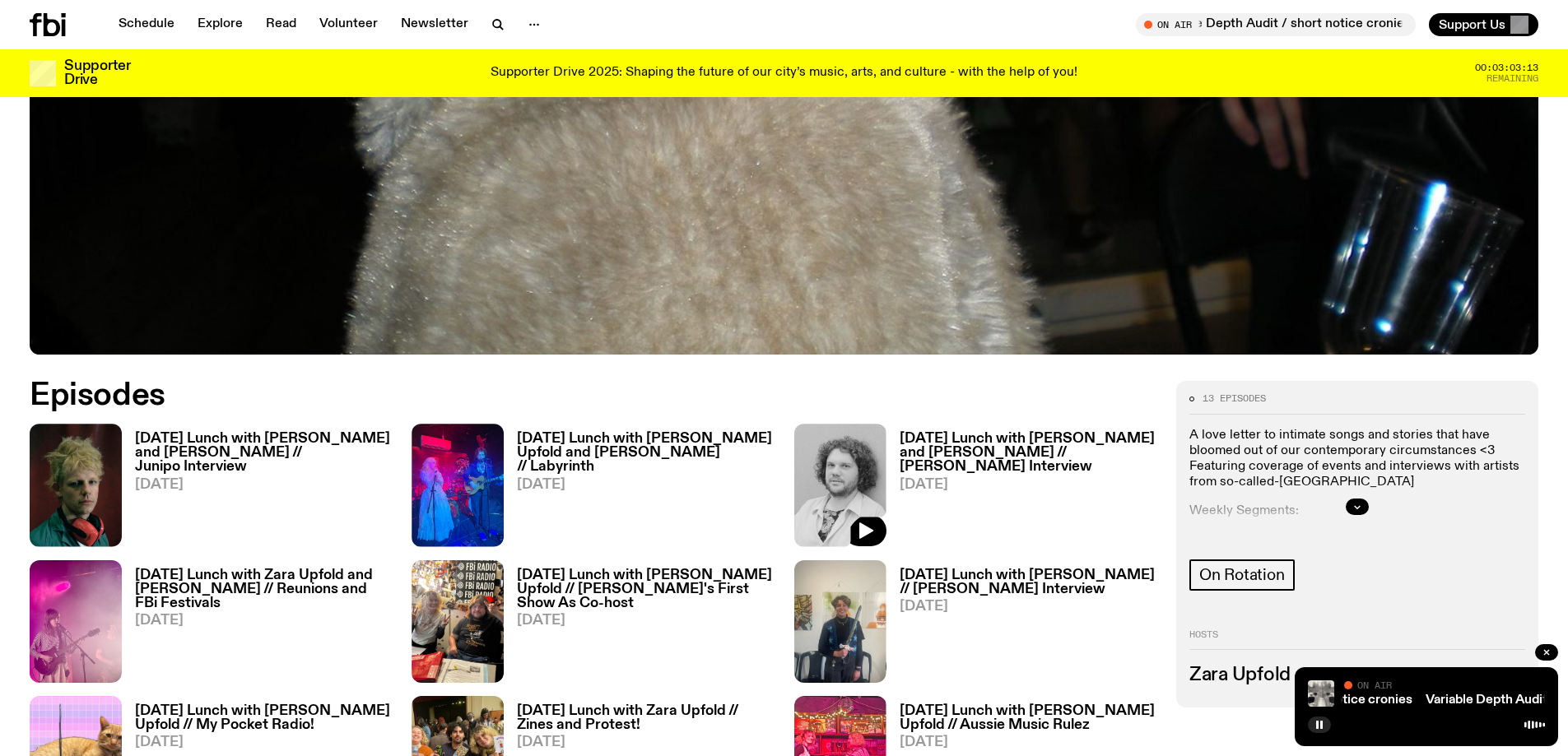
click at [923, 449] on h3 "[DATE] Lunch with [PERSON_NAME] and [PERSON_NAME] // [PERSON_NAME] Interview" at bounding box center [1028, 453] width 257 height 42
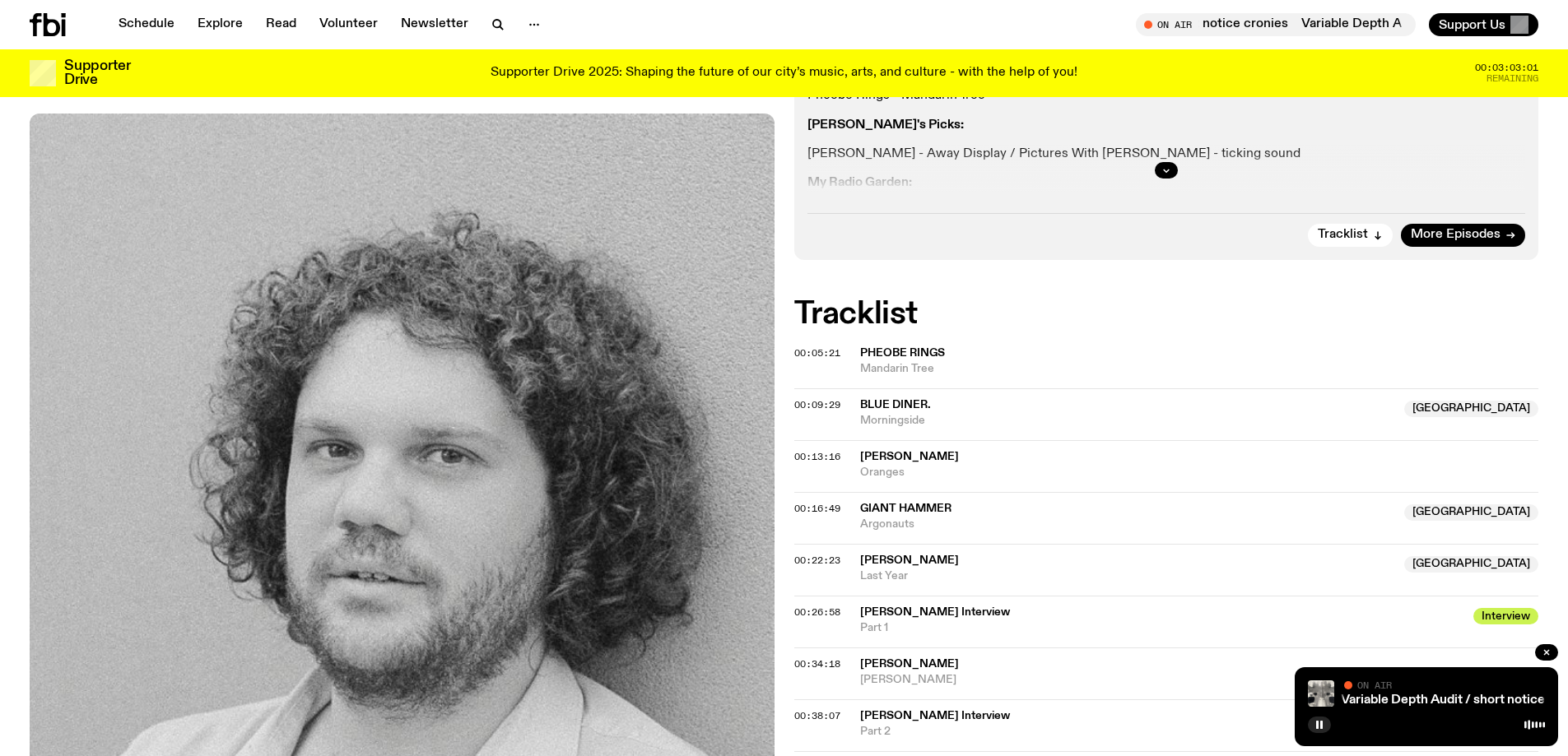
scroll to position [565, 0]
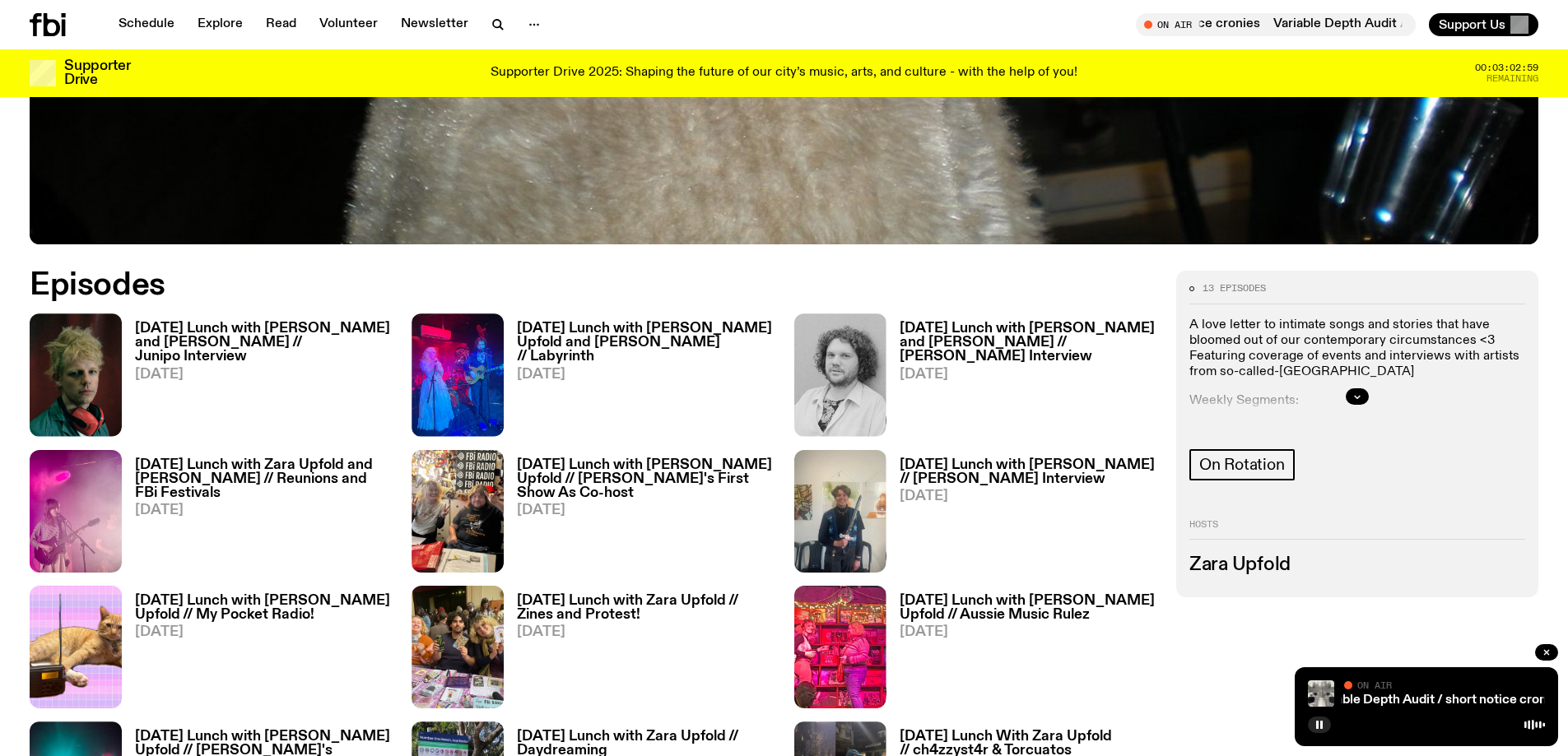
scroll to position [973, 0]
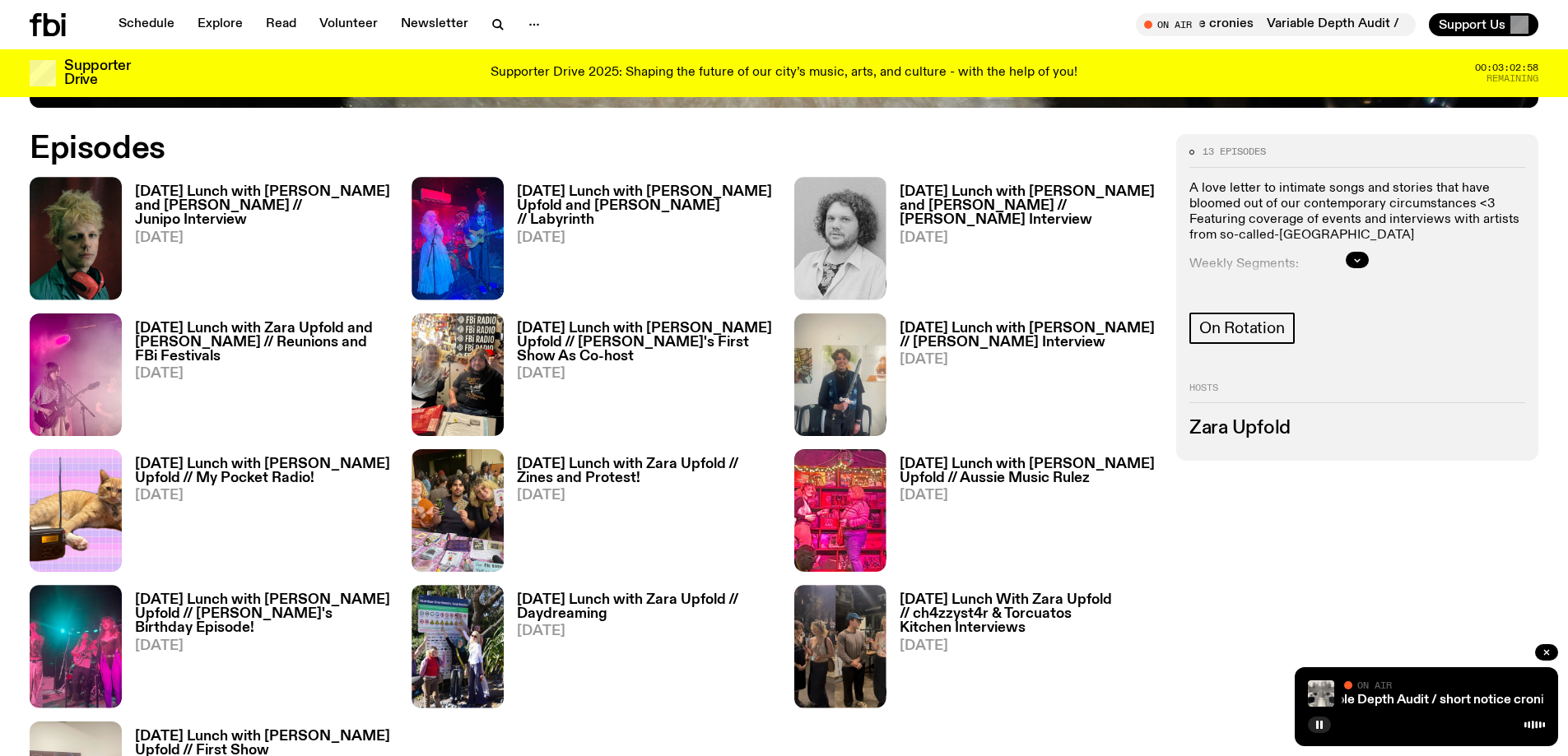
click at [186, 344] on h3 "[DATE] Lunch with Zara Upfold and [PERSON_NAME] // Reunions and FBi Festivals" at bounding box center [263, 343] width 257 height 42
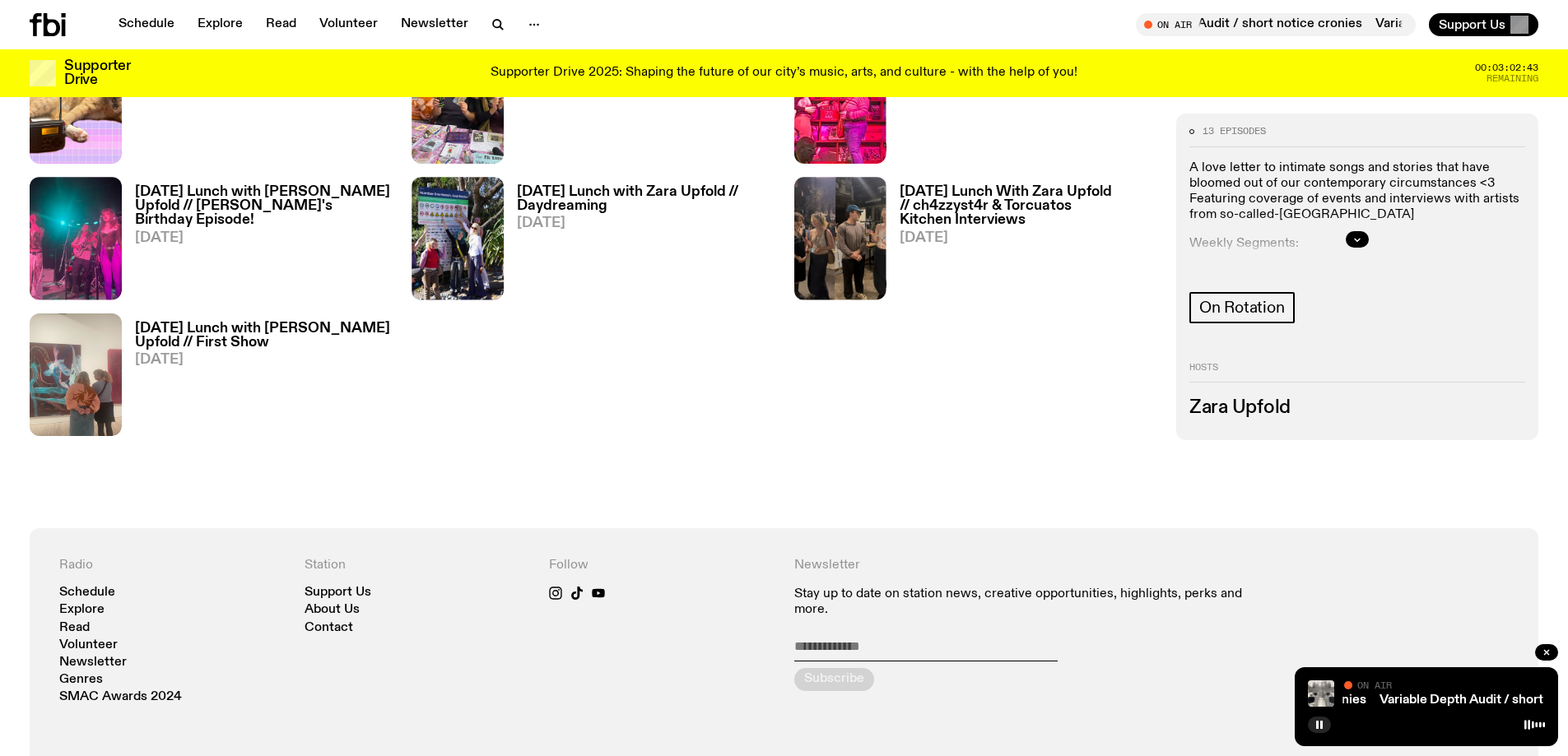
scroll to position [1290, 0]
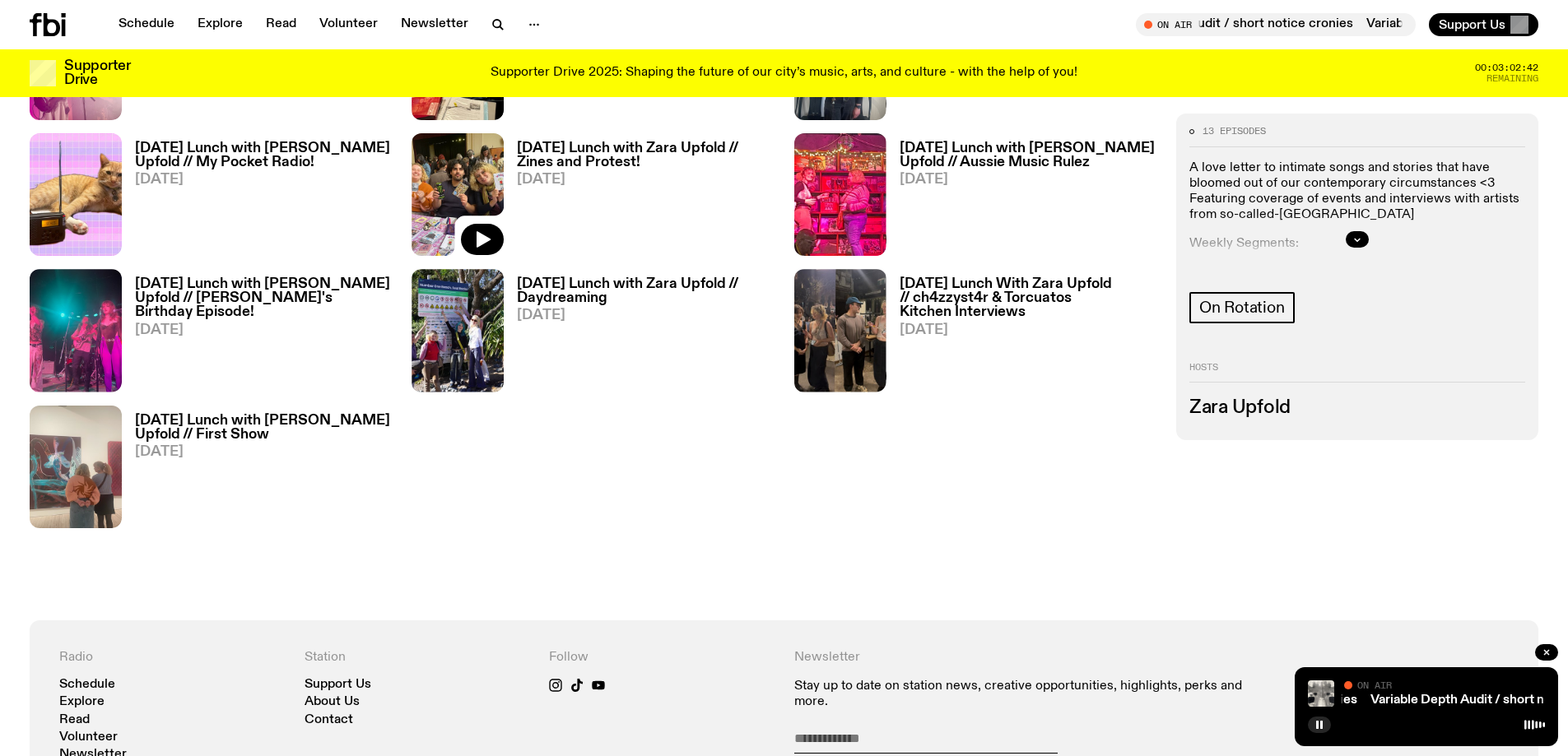
click at [465, 209] on img at bounding box center [457, 195] width 92 height 123
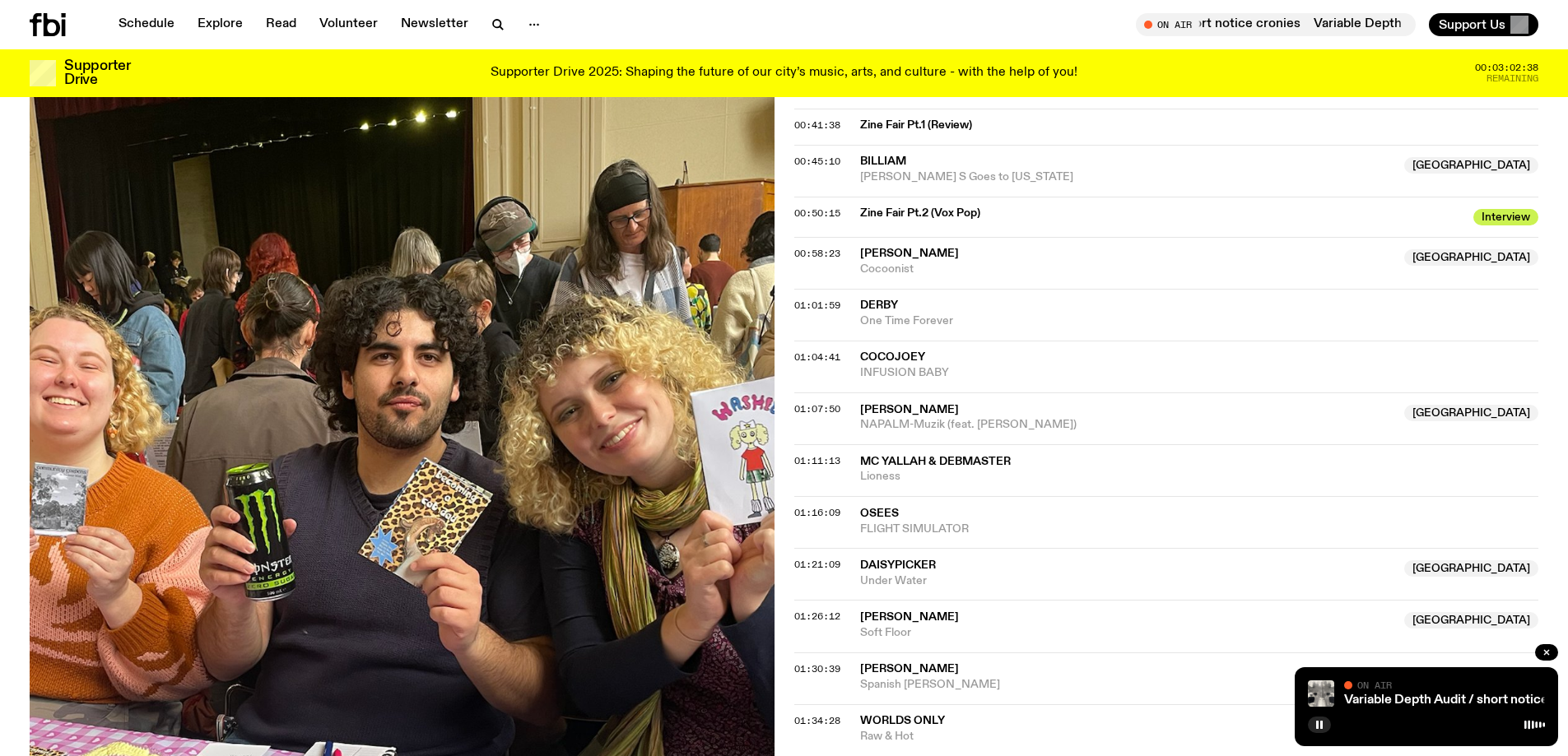
scroll to position [1142, 0]
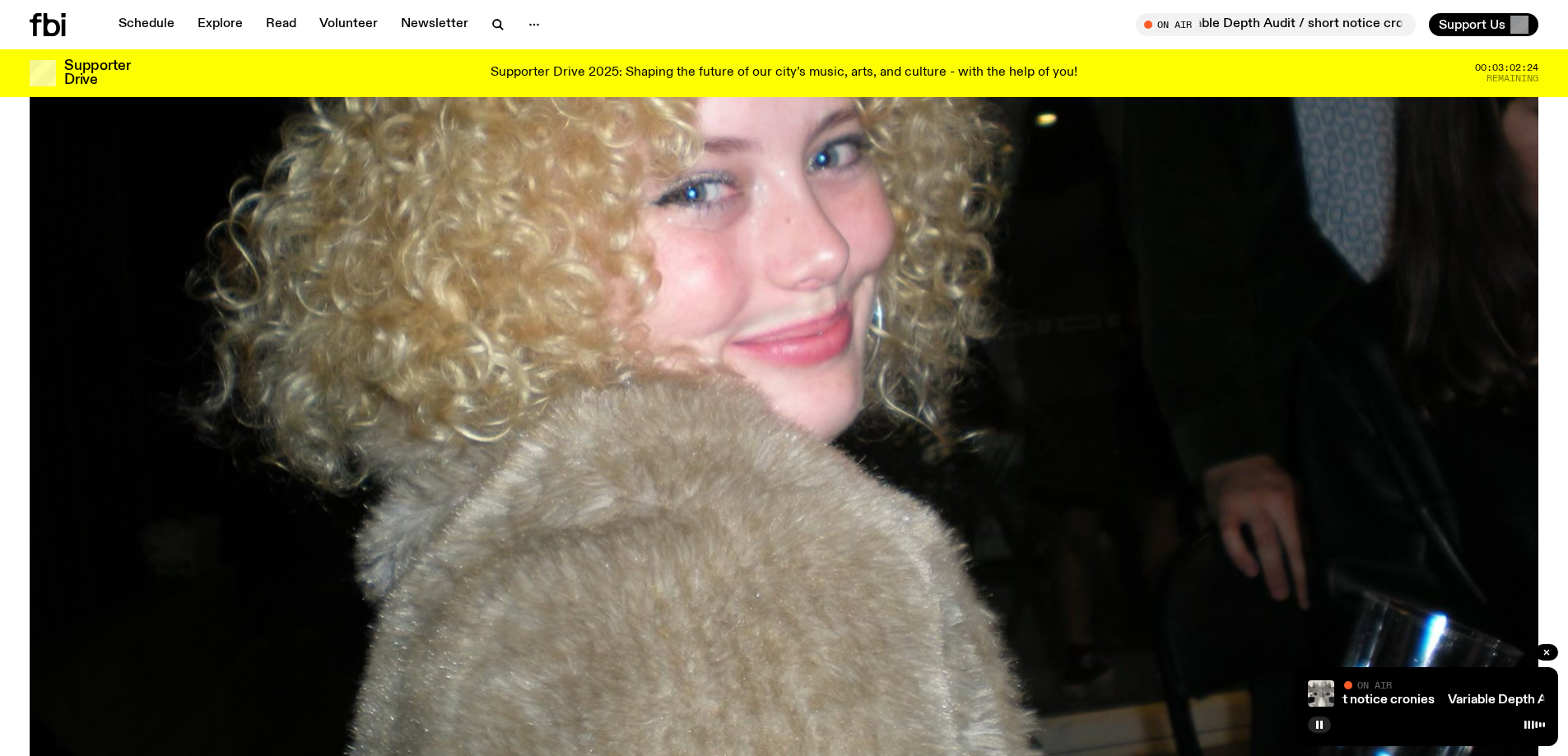
scroll to position [322, 0]
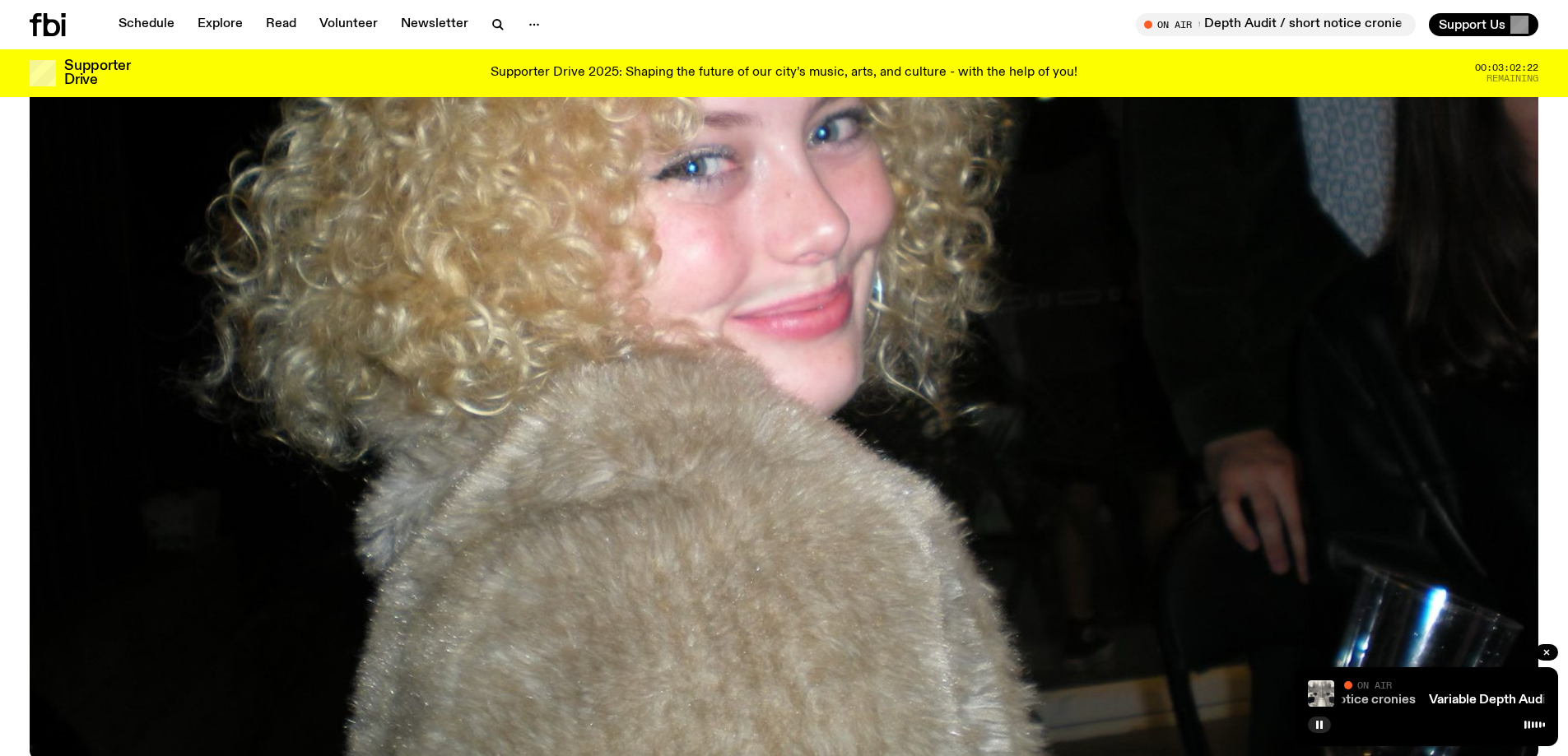
click at [1398, 695] on link "Variable Depth Audit / short notice cronies" at bounding box center [1290, 700] width 251 height 13
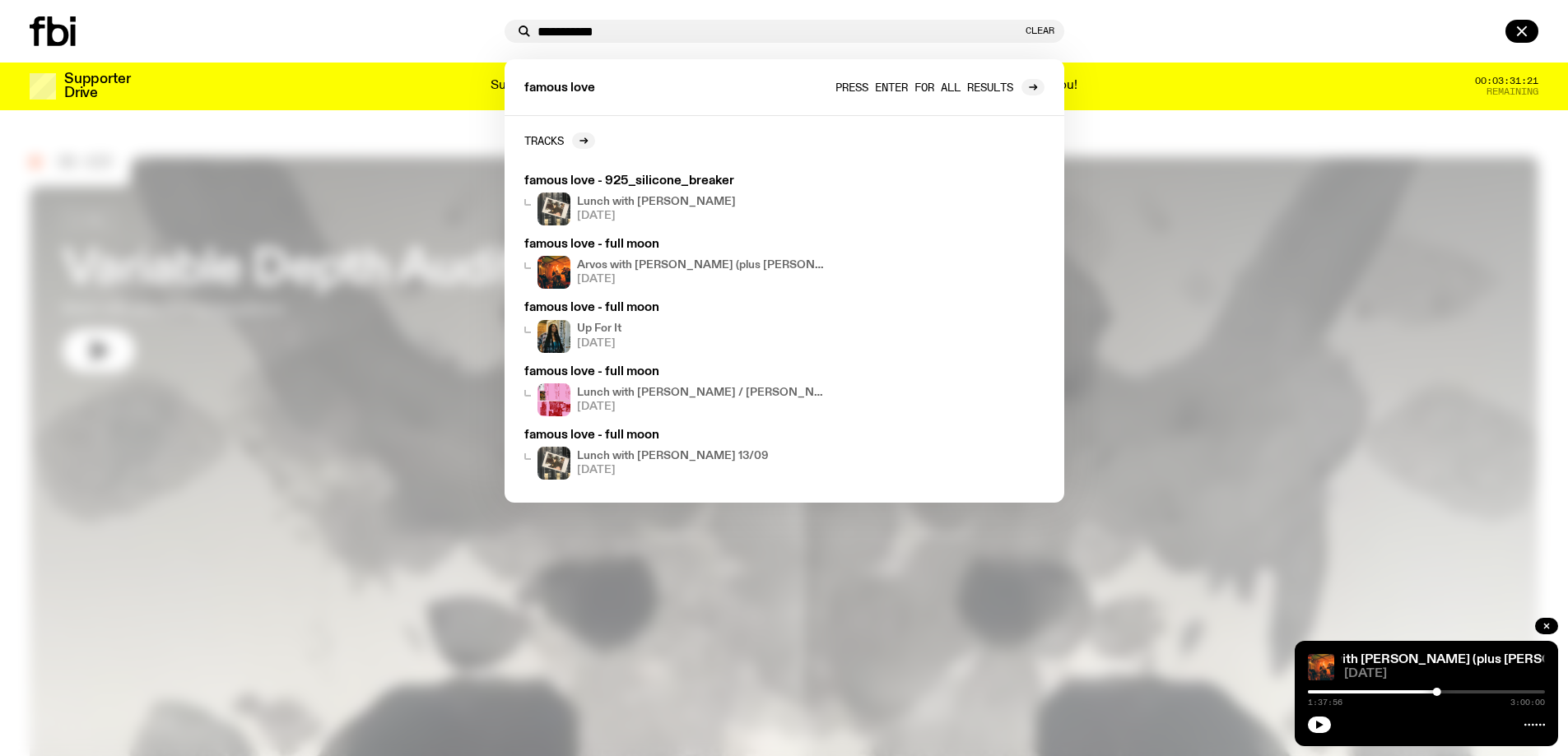
type input "**********"
click at [929, 85] on span "Press enter for all results" at bounding box center [924, 86] width 178 height 12
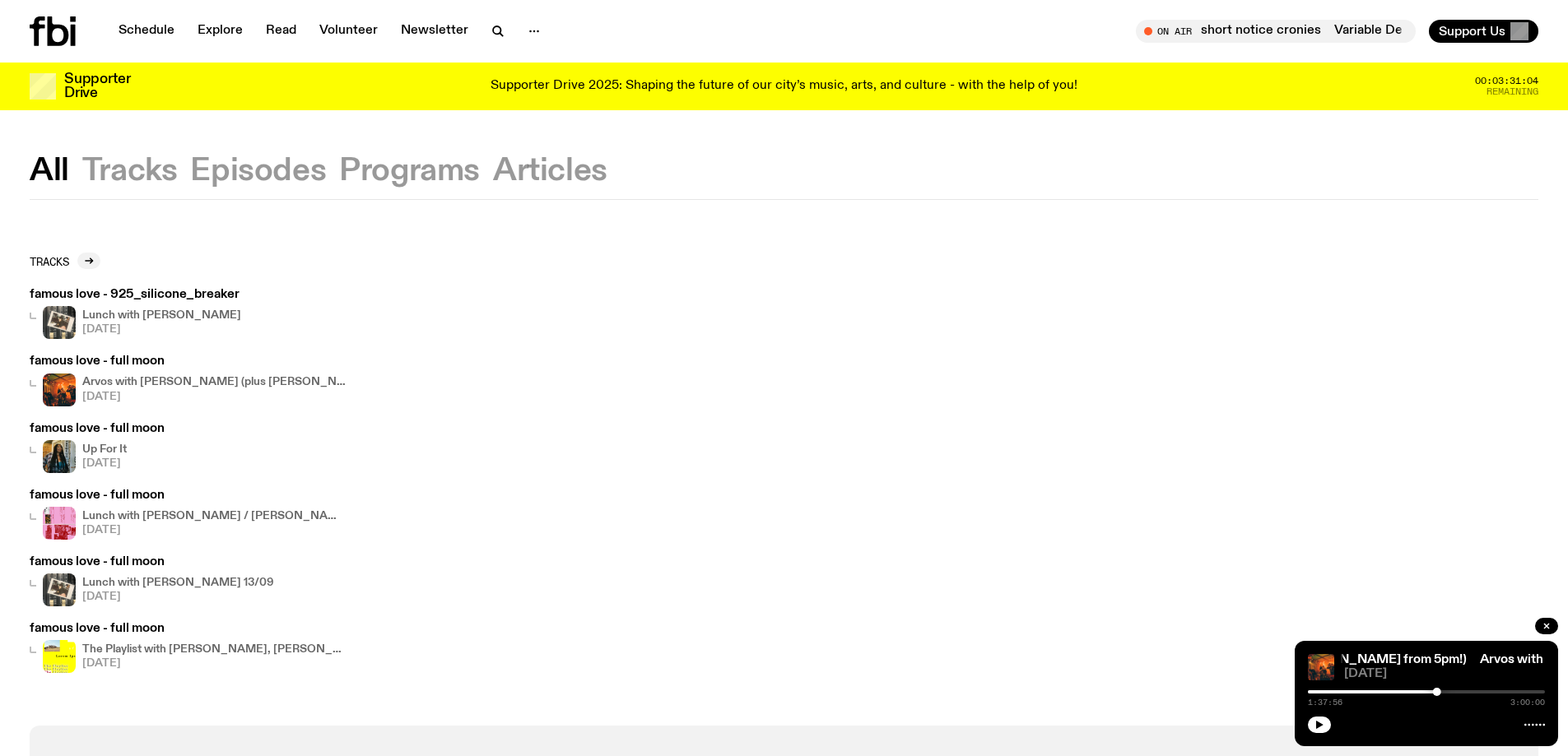
click at [84, 291] on h3 "famous love - 925_silicone_breaker" at bounding box center [135, 295] width 211 height 12
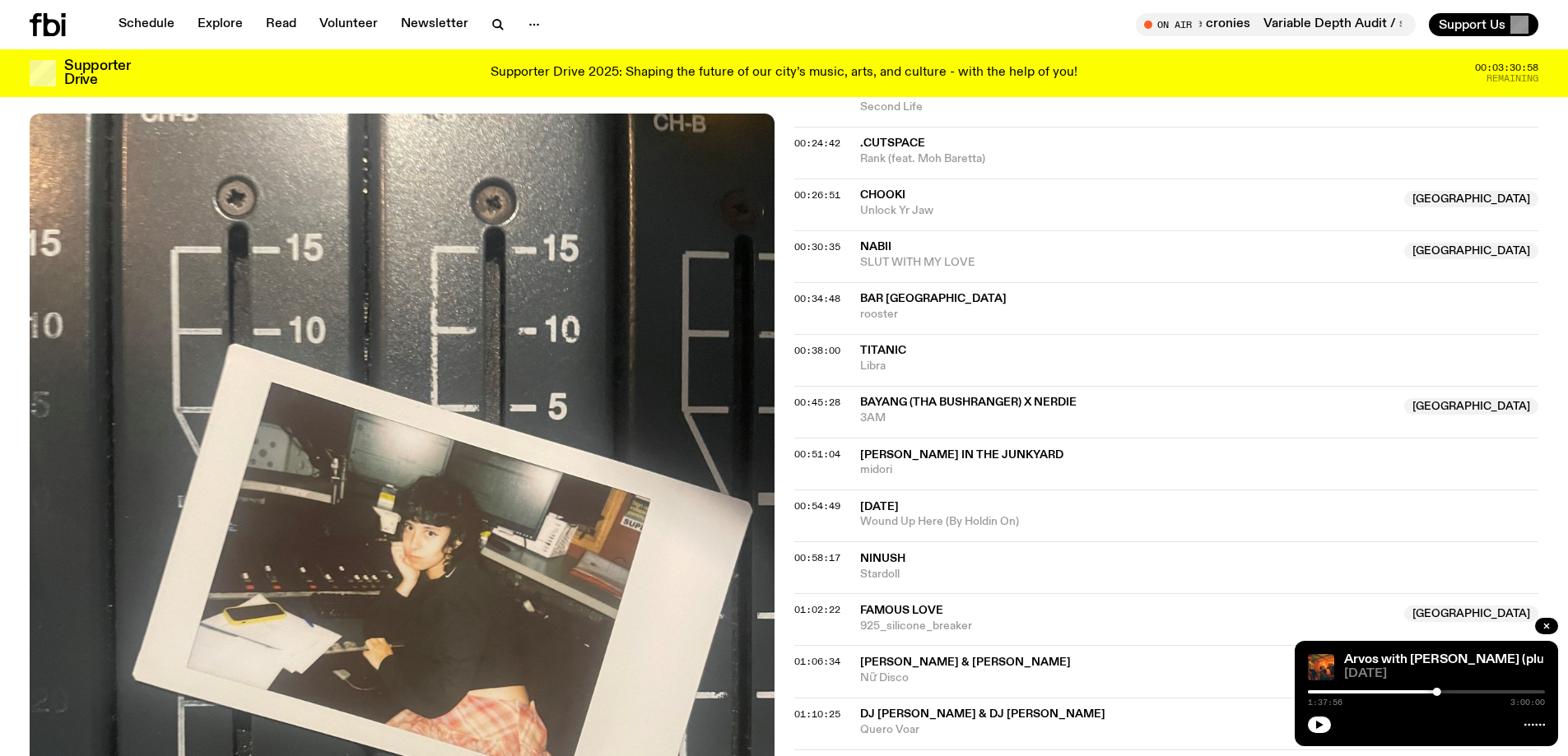
scroll to position [897, 0]
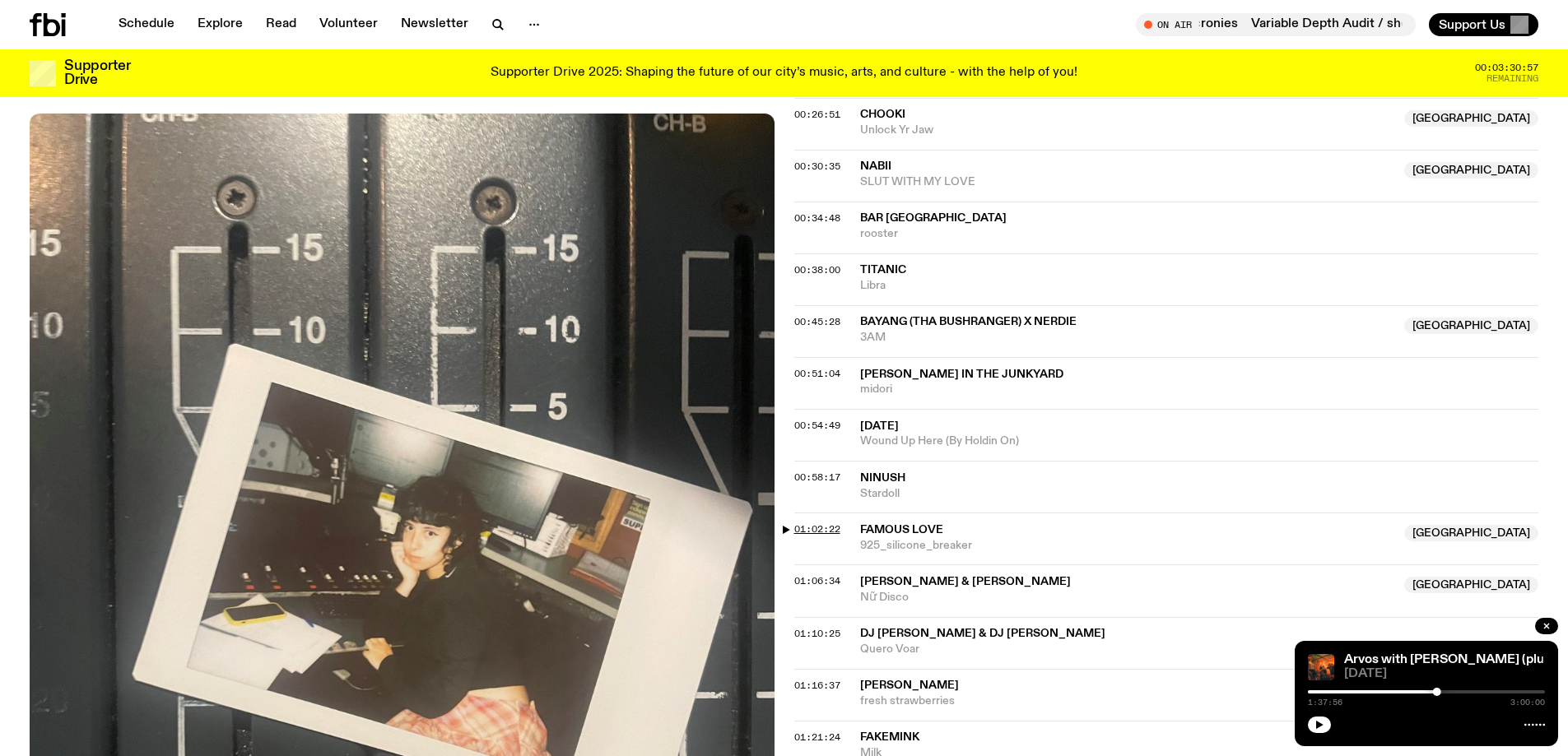
click at [826, 529] on span "01:02:22" at bounding box center [817, 528] width 46 height 13
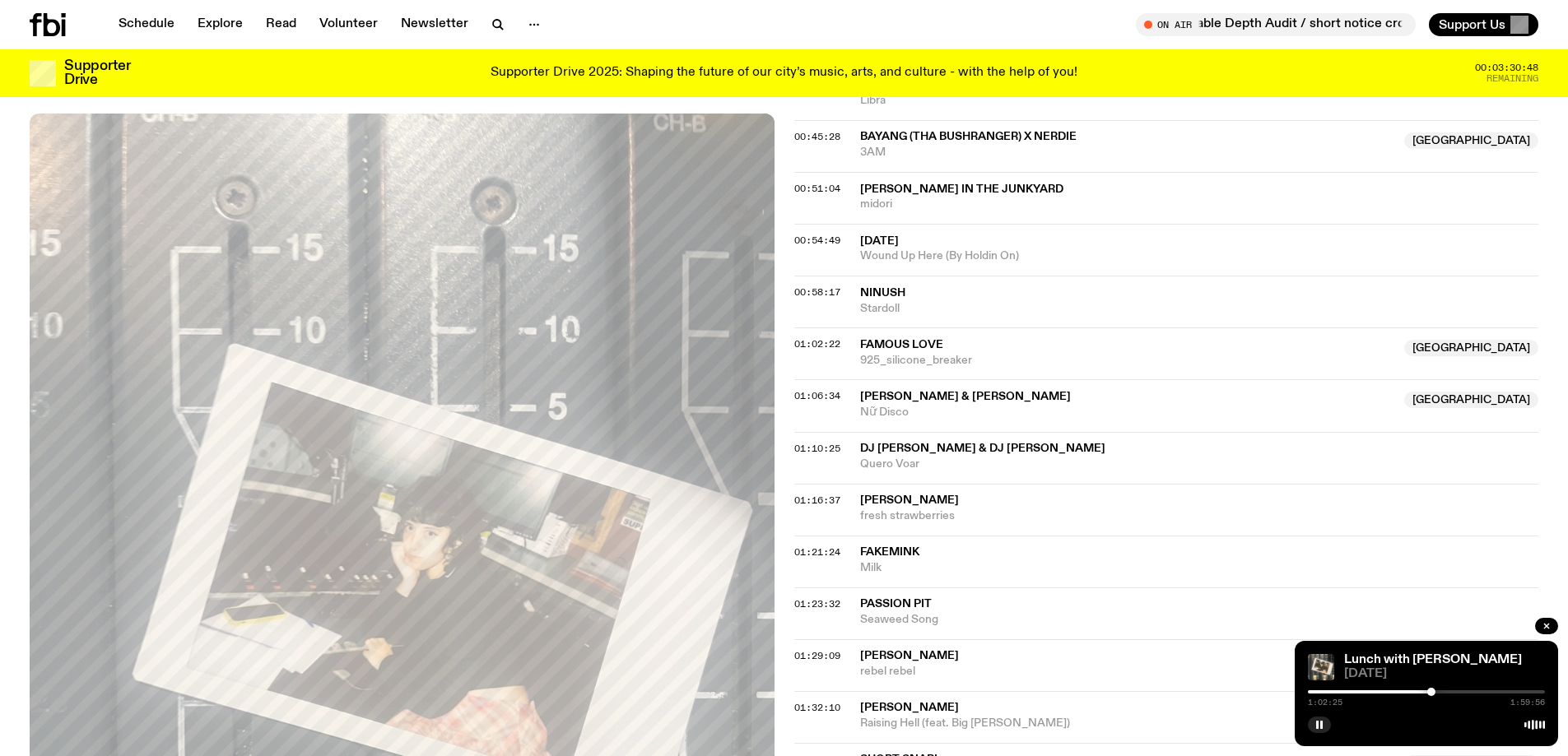
scroll to position [1144, 0]
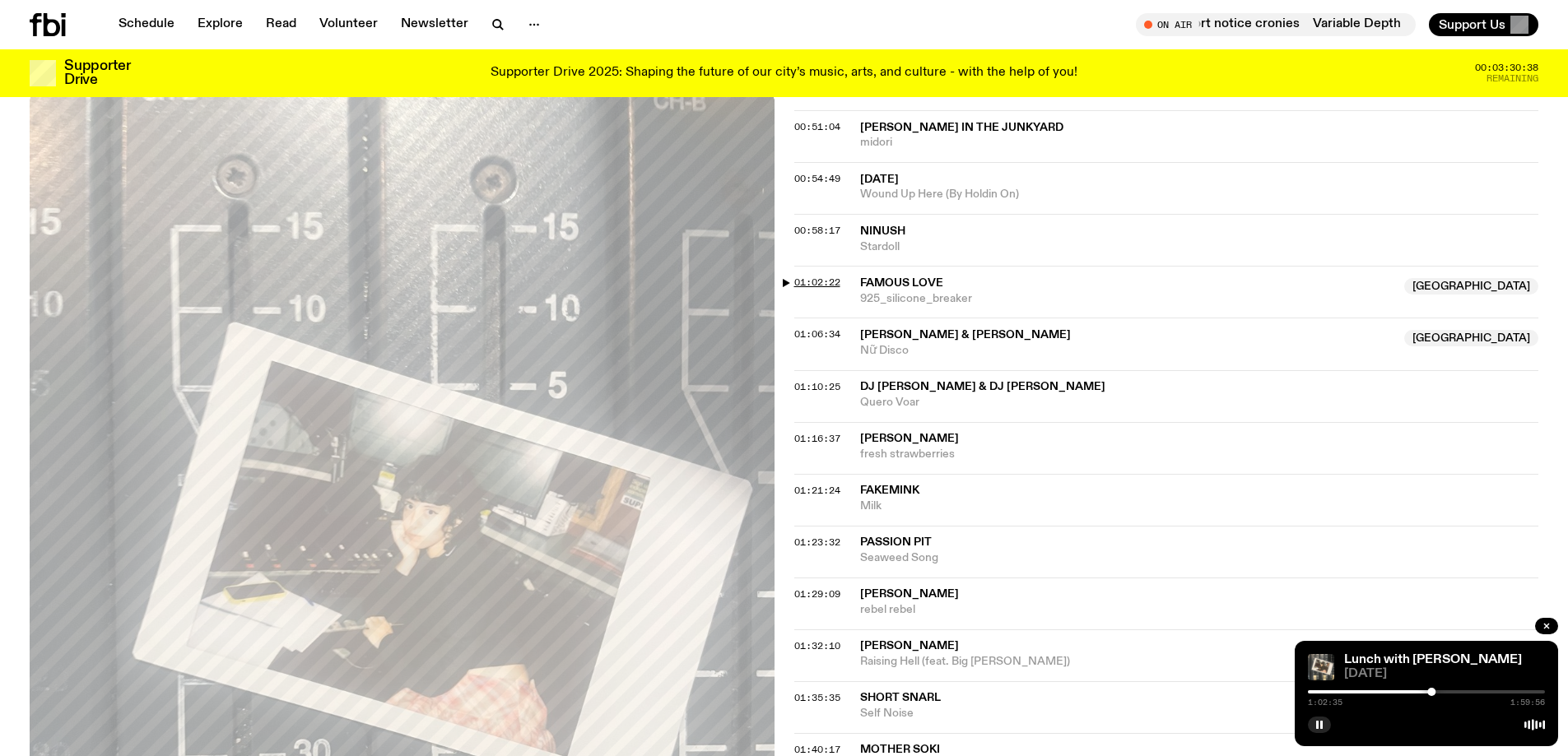
click at [823, 280] on span "01:02:22" at bounding box center [817, 282] width 46 height 13
drag, startPoint x: 783, startPoint y: 321, endPoint x: 1428, endPoint y: 694, distance: 745.1
click at [1428, 694] on div at bounding box center [1431, 692] width 8 height 8
click at [1430, 692] on div at bounding box center [1428, 692] width 8 height 8
click at [1428, 692] on div at bounding box center [1430, 692] width 8 height 8
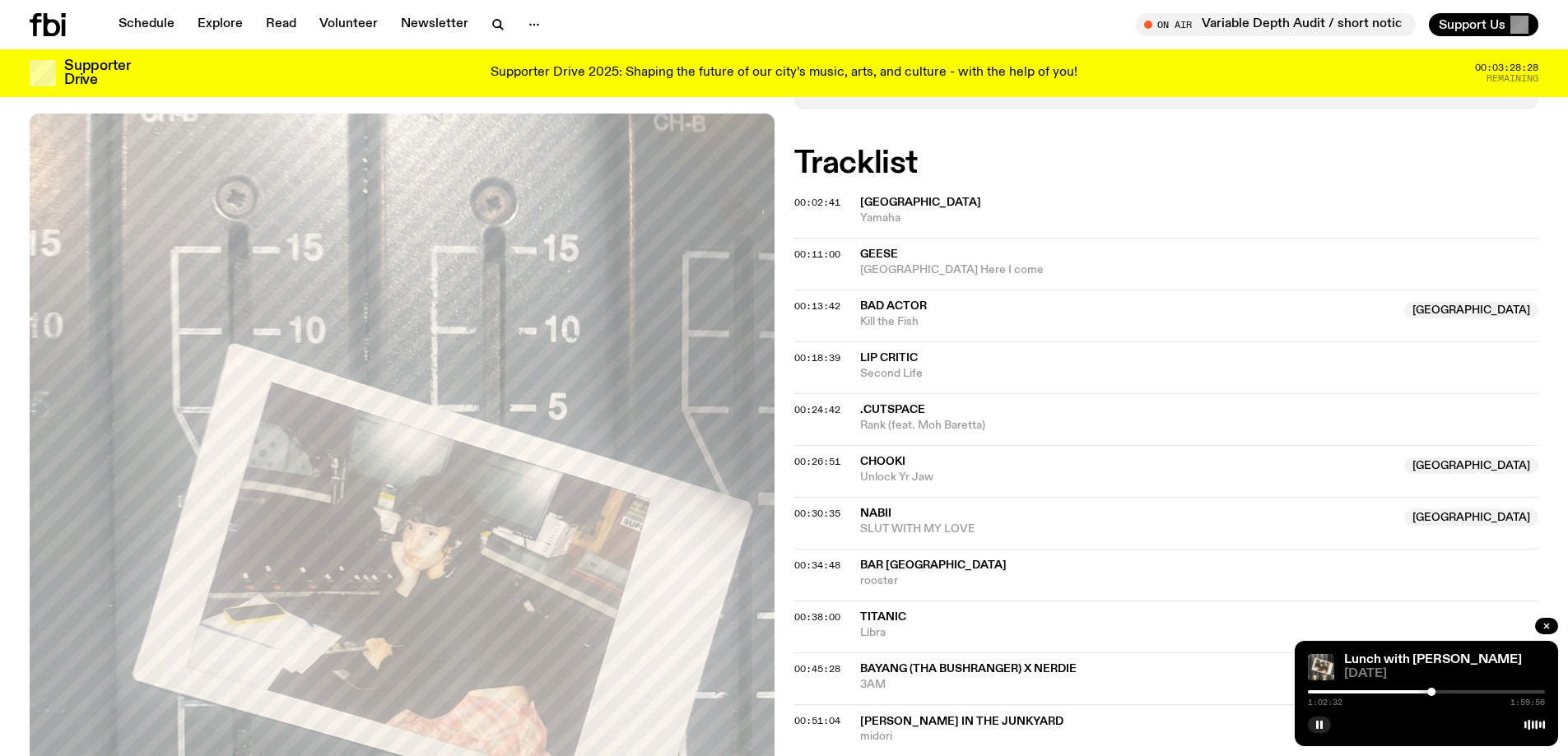
scroll to position [879, 0]
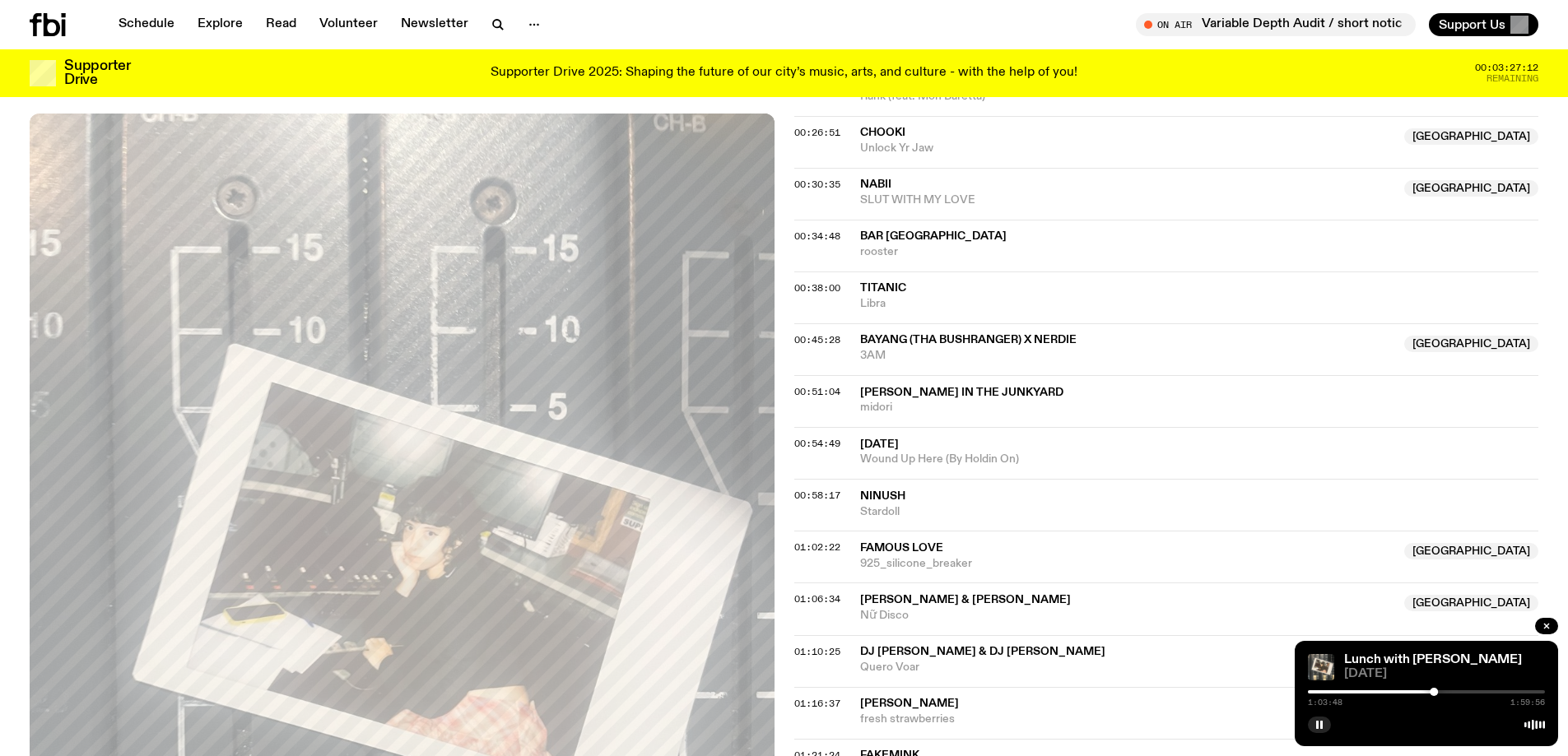
click at [1431, 690] on div at bounding box center [1433, 692] width 8 height 8
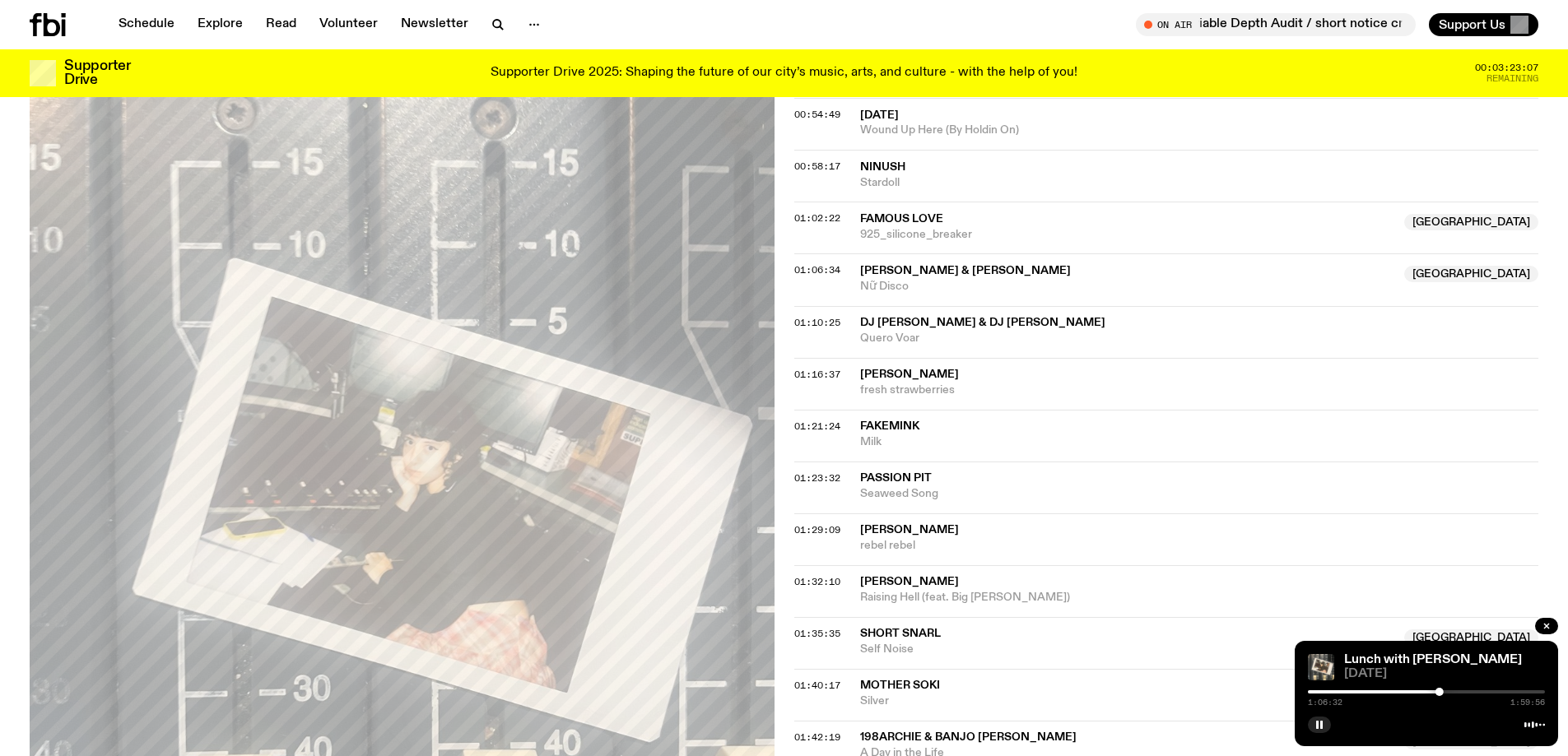
scroll to position [1373, 0]
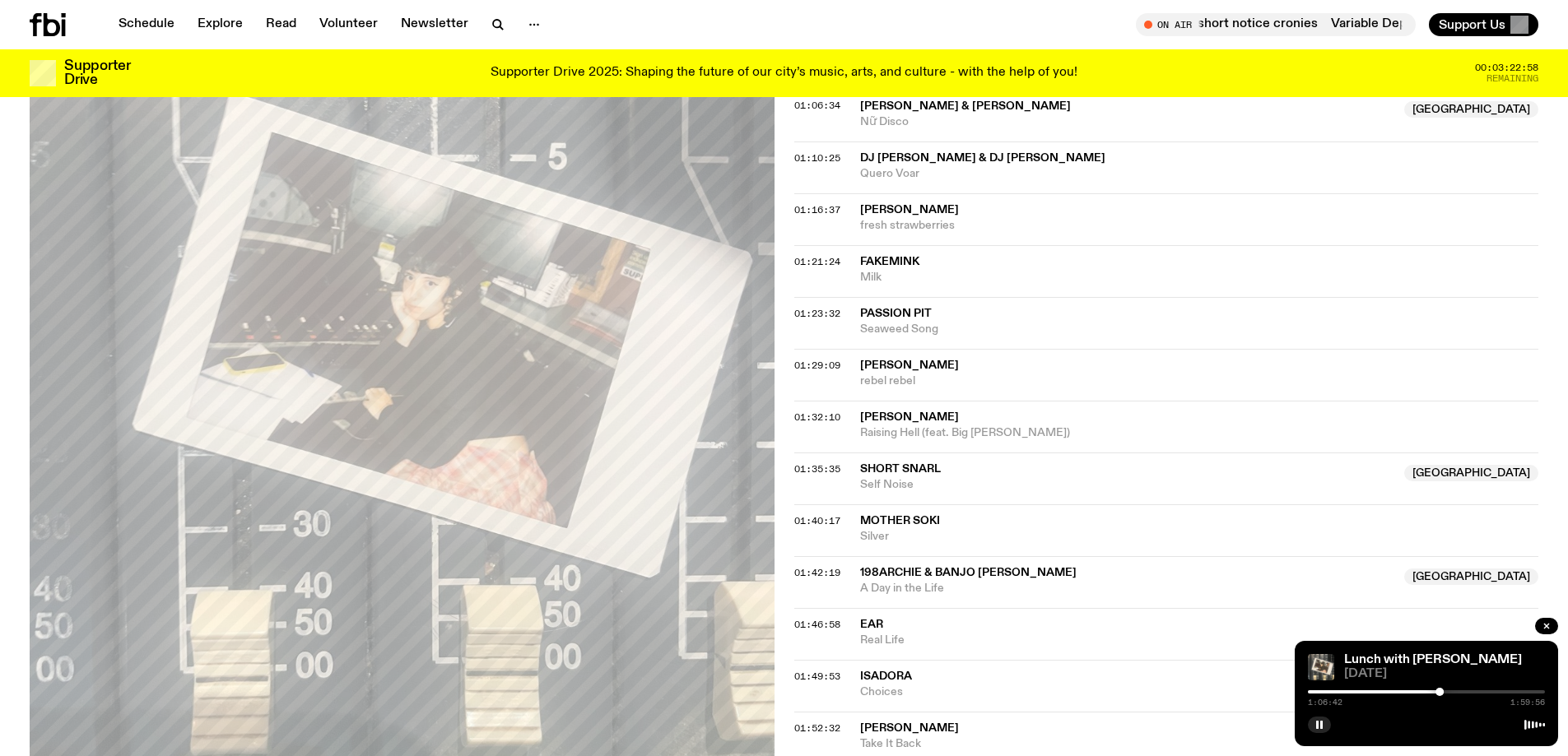
click at [1042, 16] on div "On Air Variable Depth Audit / short notice cronies Variable Depth Audit / short…" at bounding box center [1165, 24] width 748 height 23
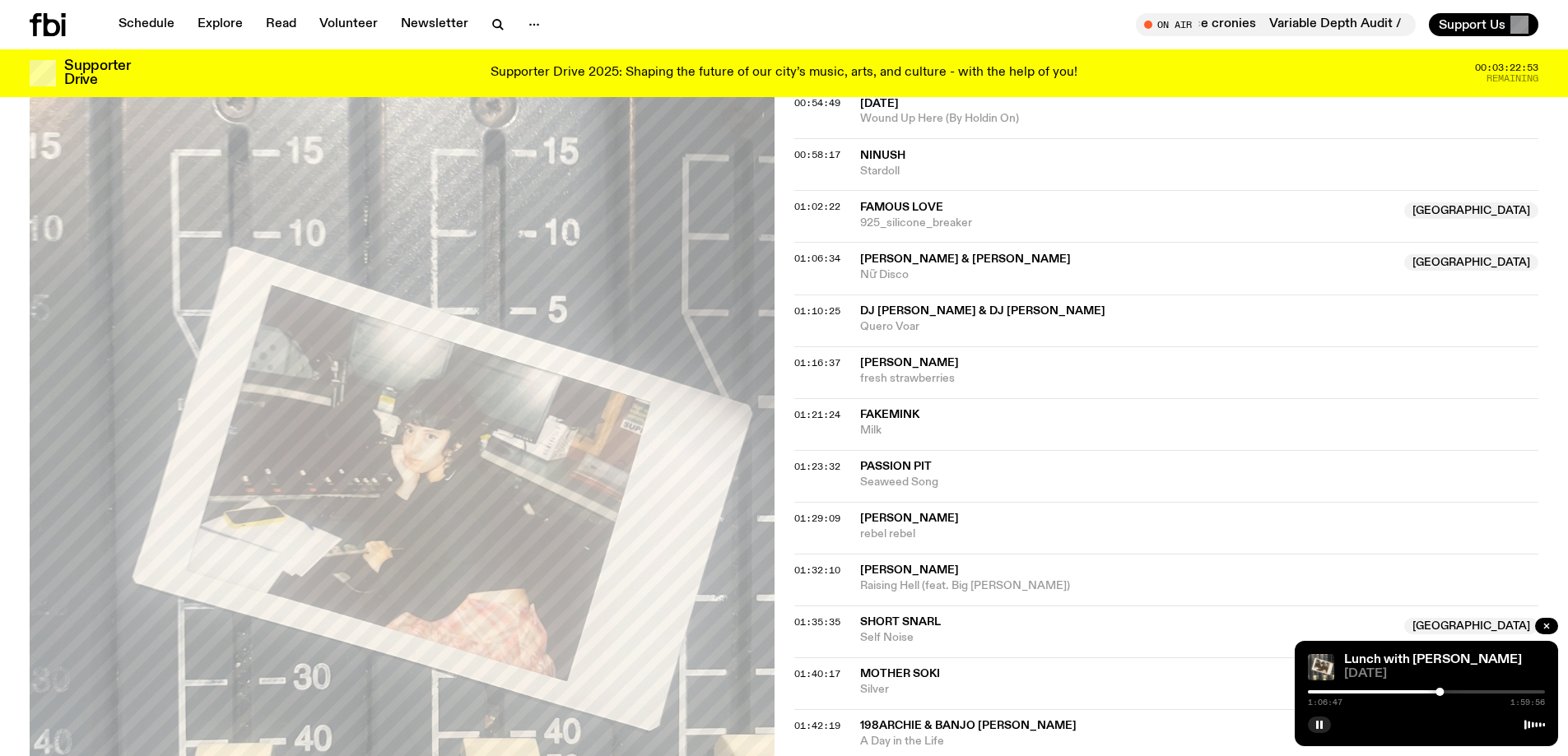
scroll to position [1126, 0]
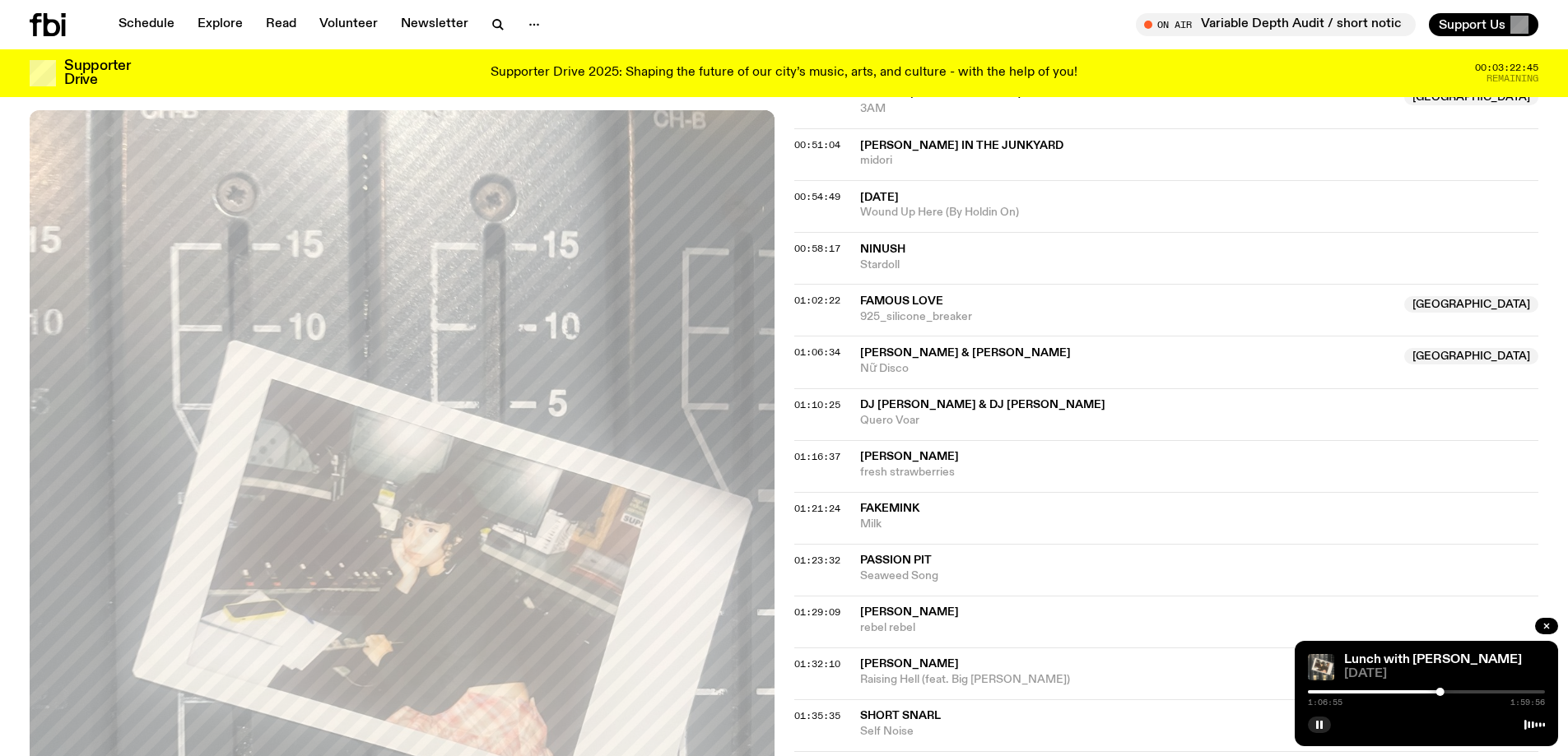
click at [1442, 692] on div at bounding box center [1439, 692] width 8 height 8
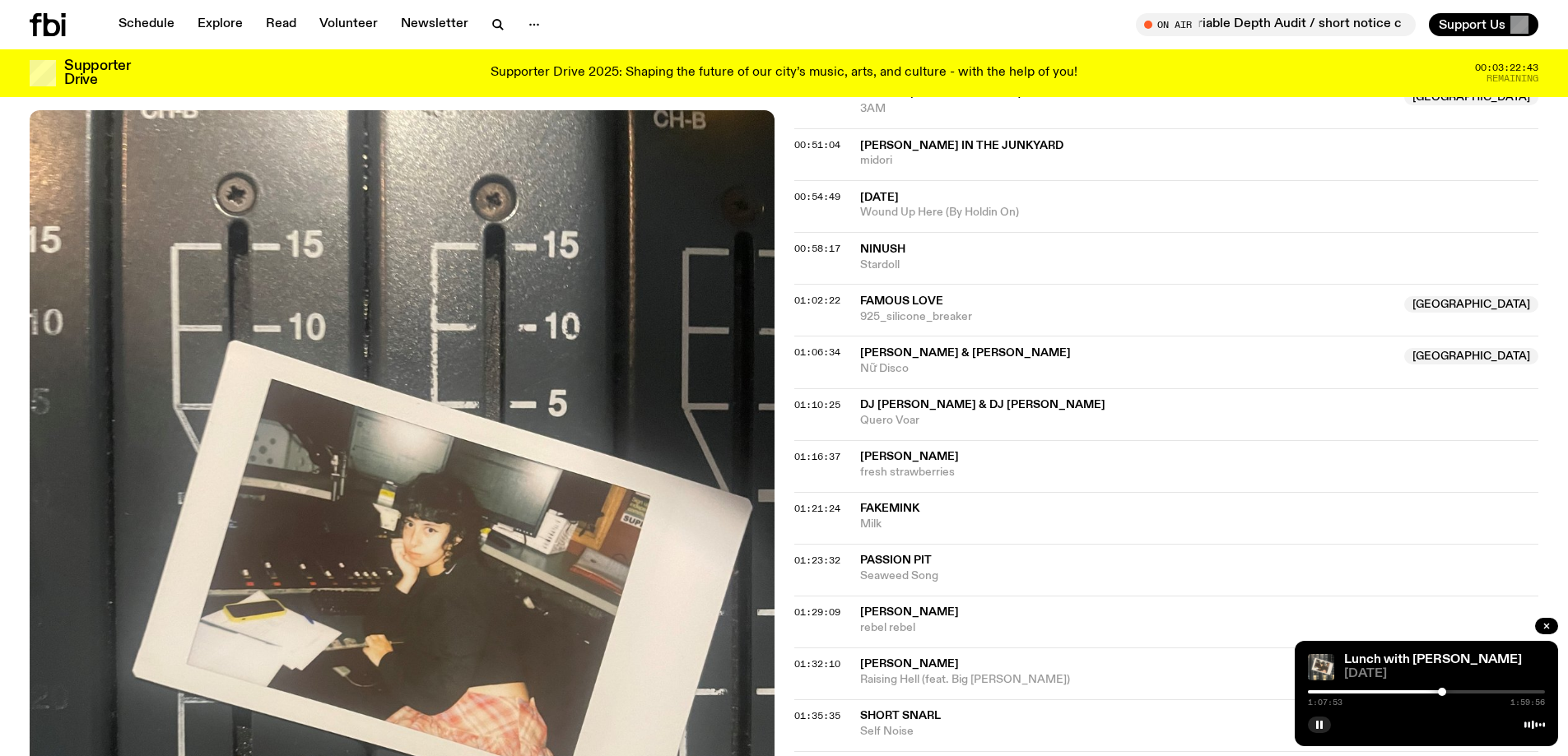
click at [1444, 692] on div at bounding box center [1441, 692] width 8 height 8
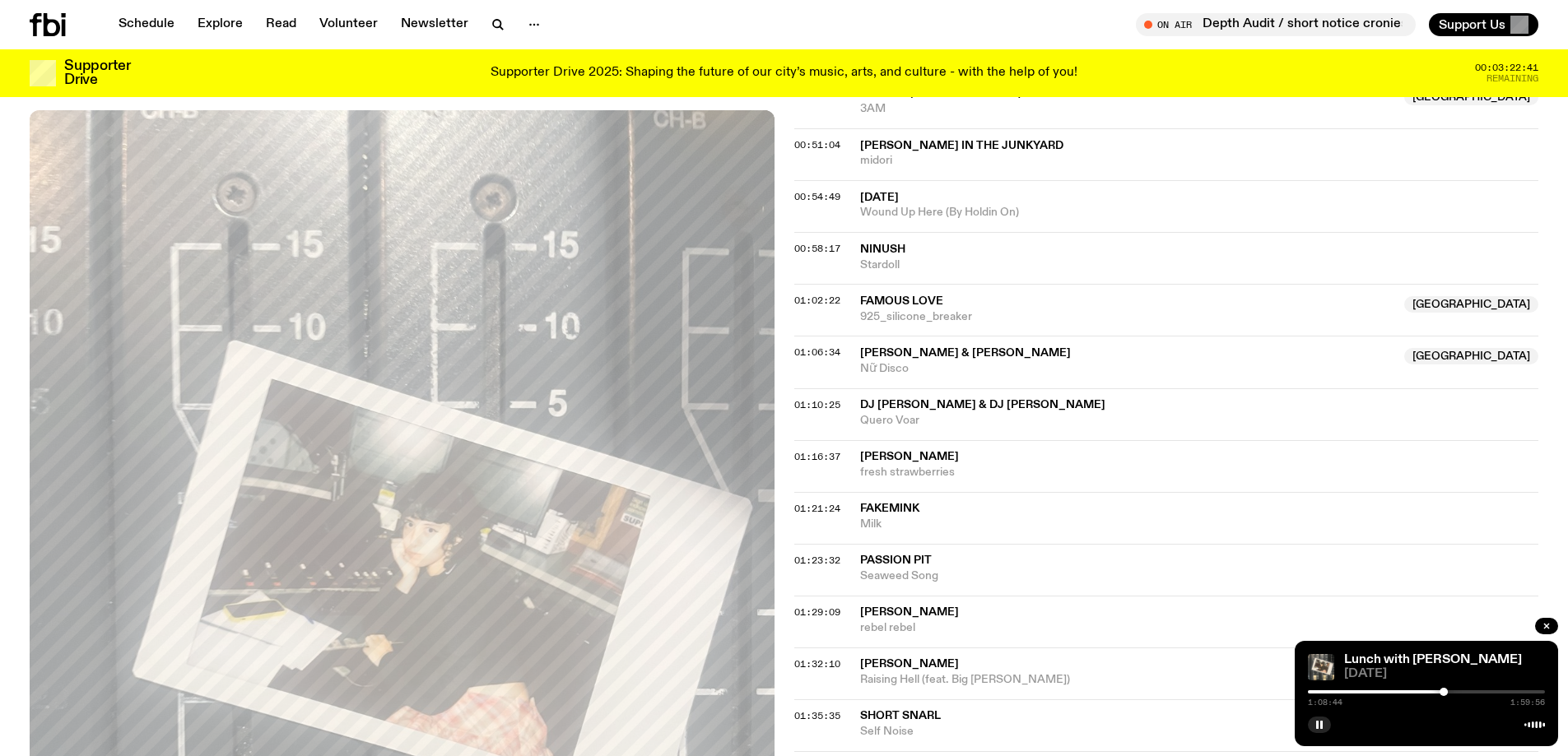
click at [1446, 692] on div at bounding box center [1443, 692] width 8 height 8
click at [1447, 692] on div at bounding box center [1447, 692] width 8 height 8
click at [1449, 693] on div at bounding box center [1448, 692] width 8 height 8
click at [1450, 692] on div at bounding box center [1450, 692] width 8 height 8
click at [1451, 690] on div at bounding box center [1451, 692] width 8 height 8
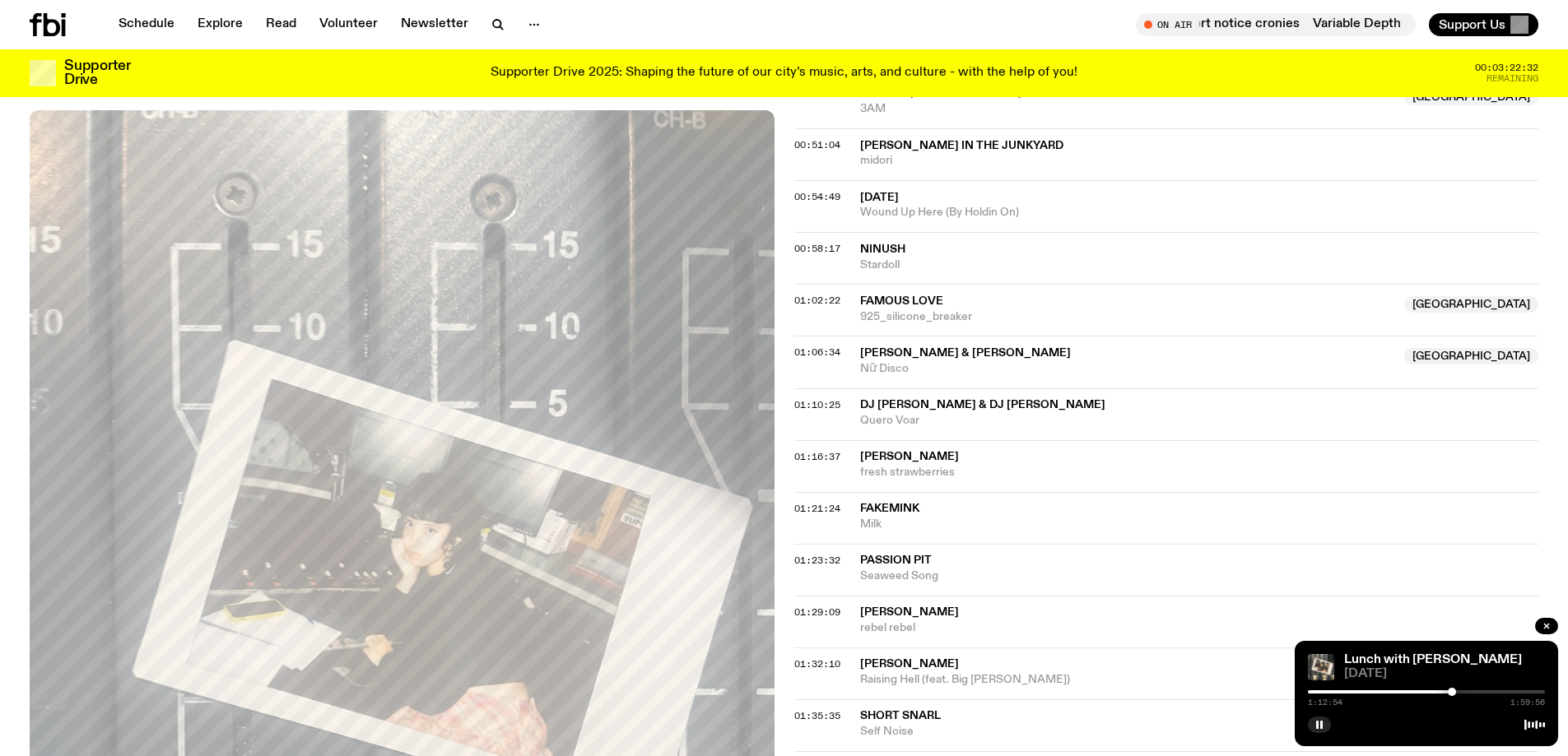
click at [1452, 691] on div at bounding box center [1451, 692] width 8 height 8
click at [1453, 691] on div at bounding box center [1453, 692] width 8 height 8
click at [1454, 692] on div at bounding box center [1454, 692] width 8 height 8
click at [1456, 692] on div at bounding box center [1455, 692] width 8 height 8
click at [1453, 692] on div at bounding box center [1454, 692] width 8 height 8
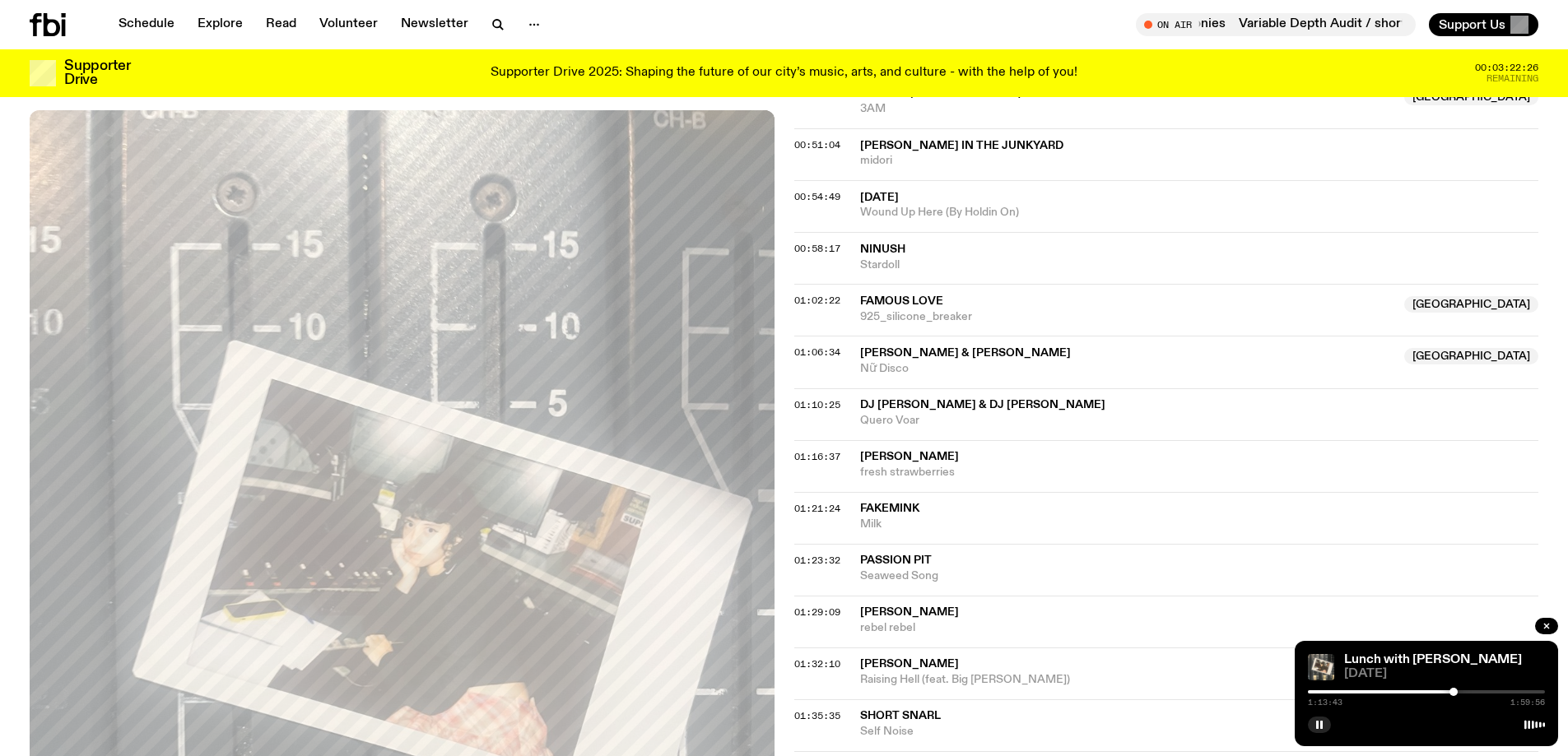
click at [1453, 692] on div at bounding box center [1453, 692] width 8 height 8
click at [1454, 692] on div at bounding box center [1454, 692] width 8 height 8
click at [1455, 692] on div at bounding box center [1454, 692] width 8 height 8
